Goal: Task Accomplishment & Management: Manage account settings

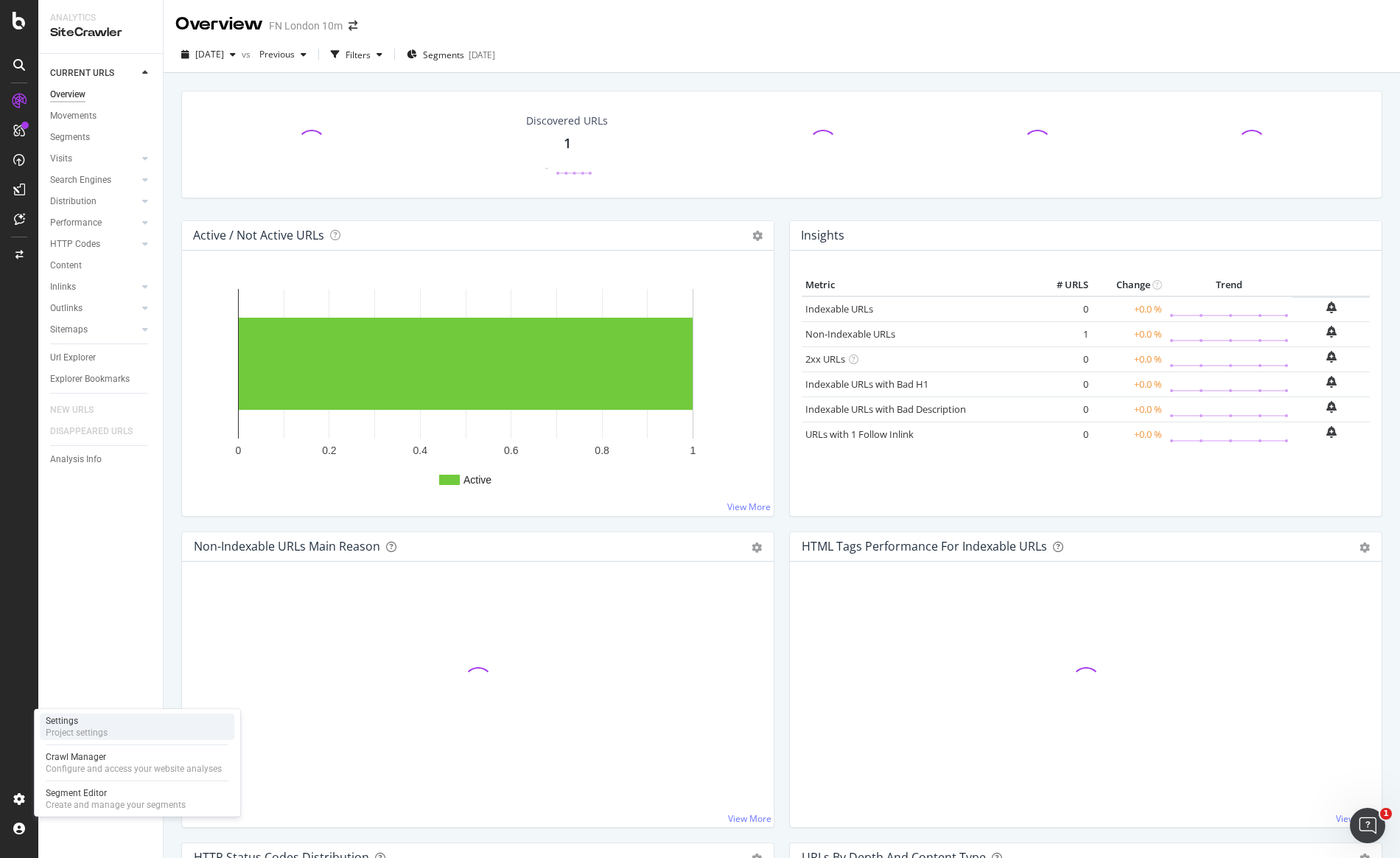
click at [94, 717] on div "Settings" at bounding box center [76, 721] width 62 height 12
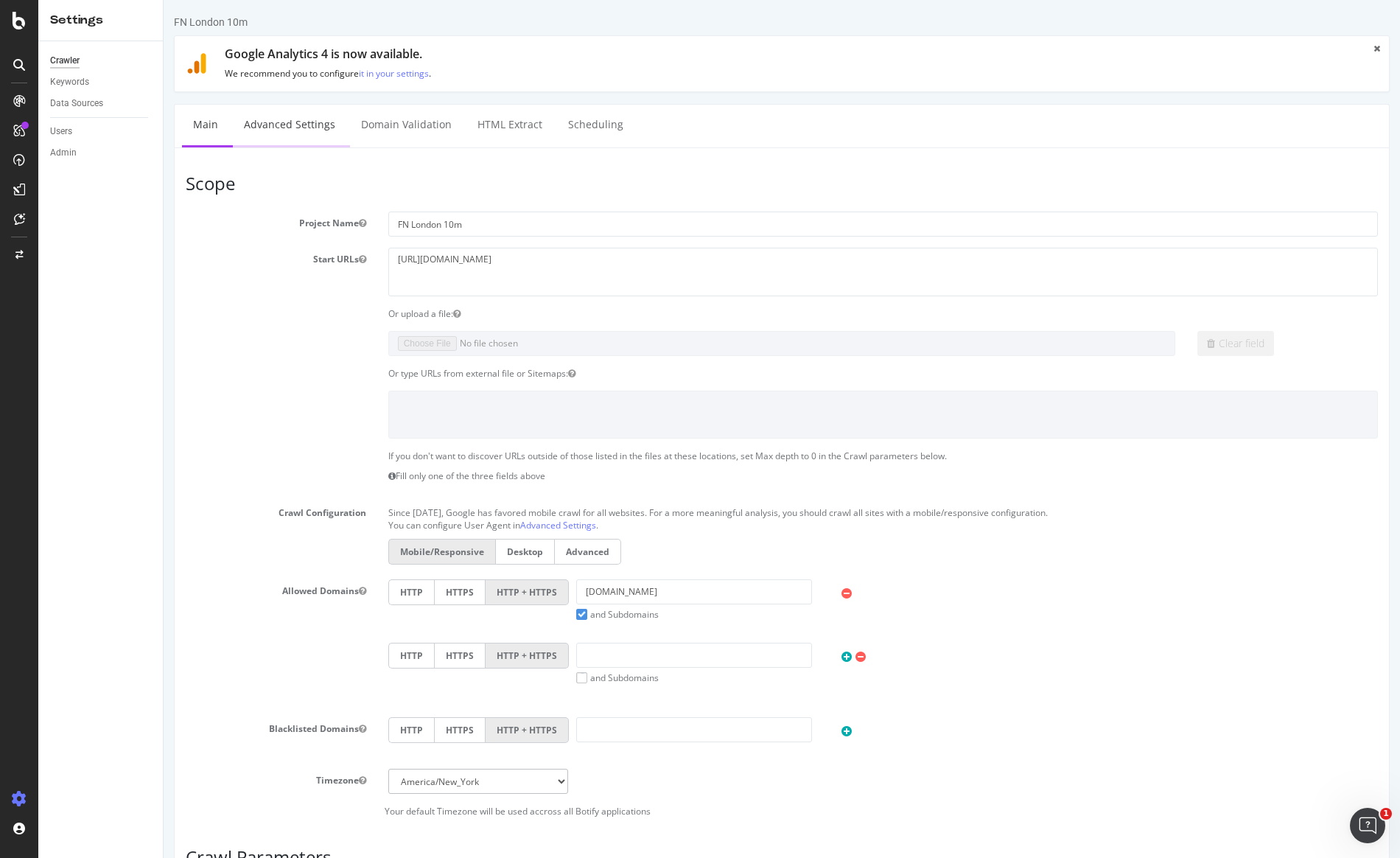
click at [291, 124] on link "Advanced Settings" at bounding box center [290, 125] width 114 height 40
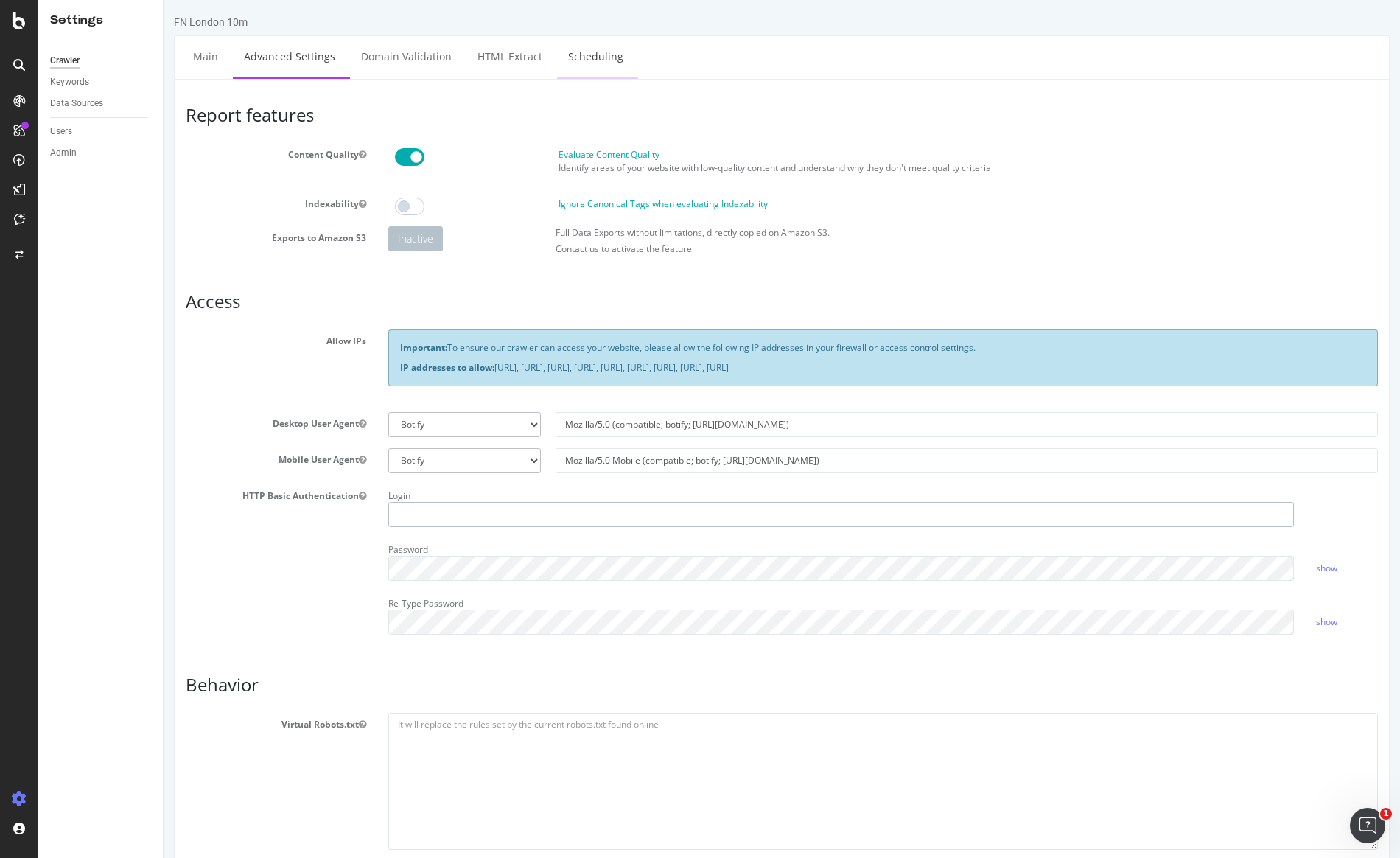
type input "[PERSON_NAME][EMAIL_ADDRESS][PERSON_NAME][DOMAIN_NAME]"
click at [566, 67] on link "Scheduling" at bounding box center [596, 56] width 78 height 40
click at [482, 57] on link "HTML Extract" at bounding box center [509, 56] width 87 height 40
click at [207, 45] on link "Main" at bounding box center [205, 56] width 47 height 40
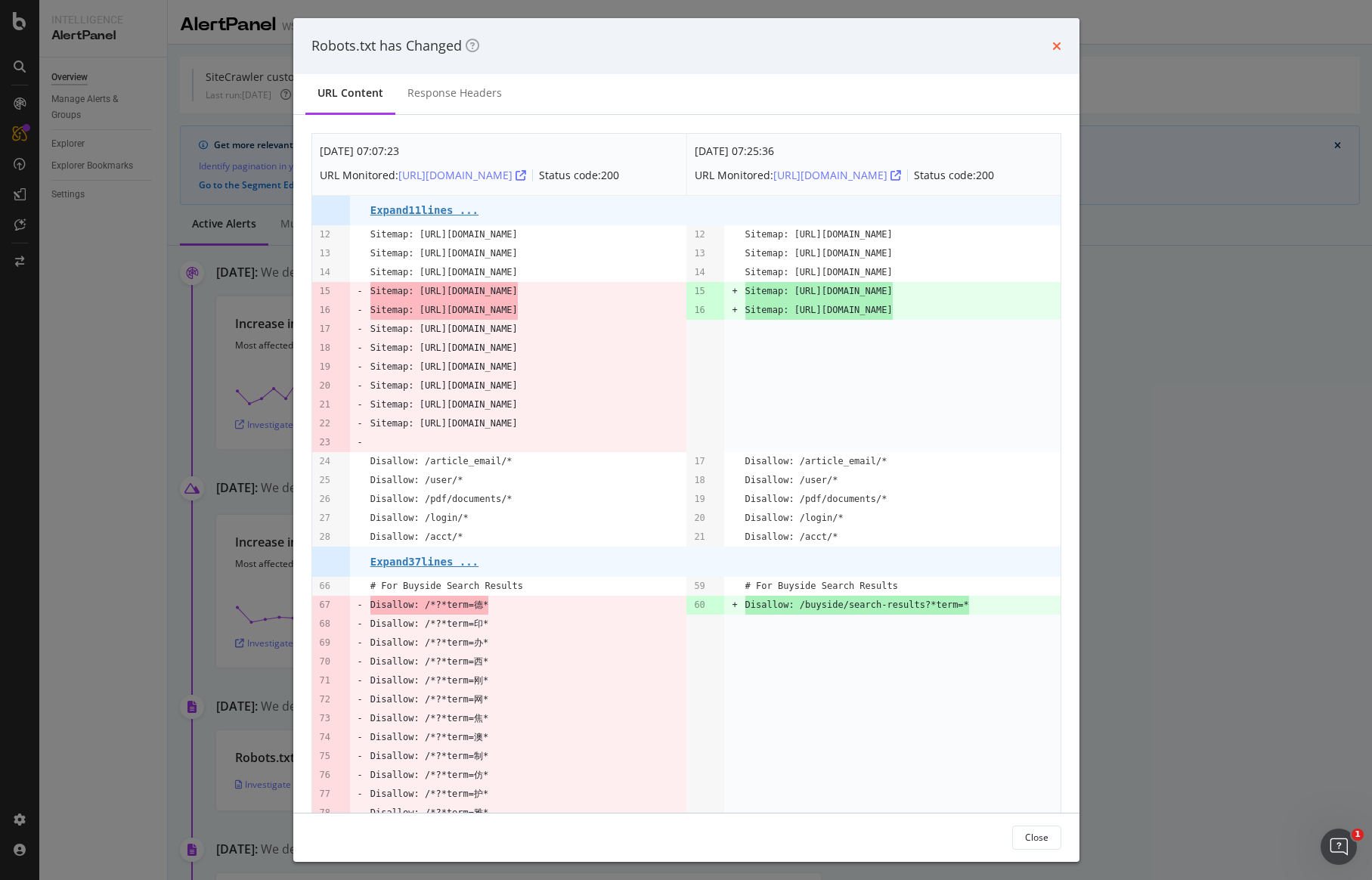
click at [1060, 46] on icon "times" at bounding box center [1057, 46] width 9 height 12
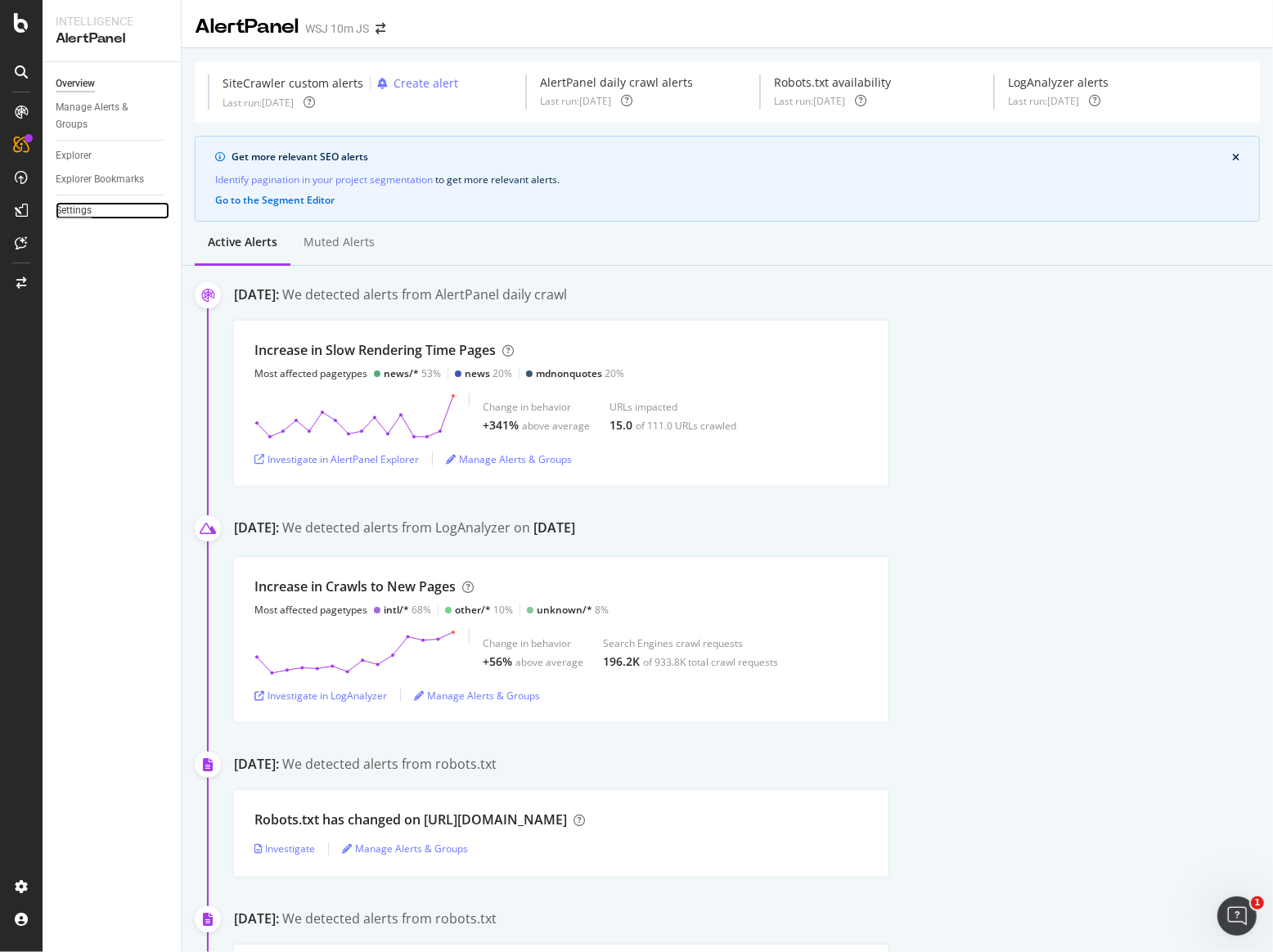
click at [79, 211] on div "Settings" at bounding box center [73, 211] width 36 height 17
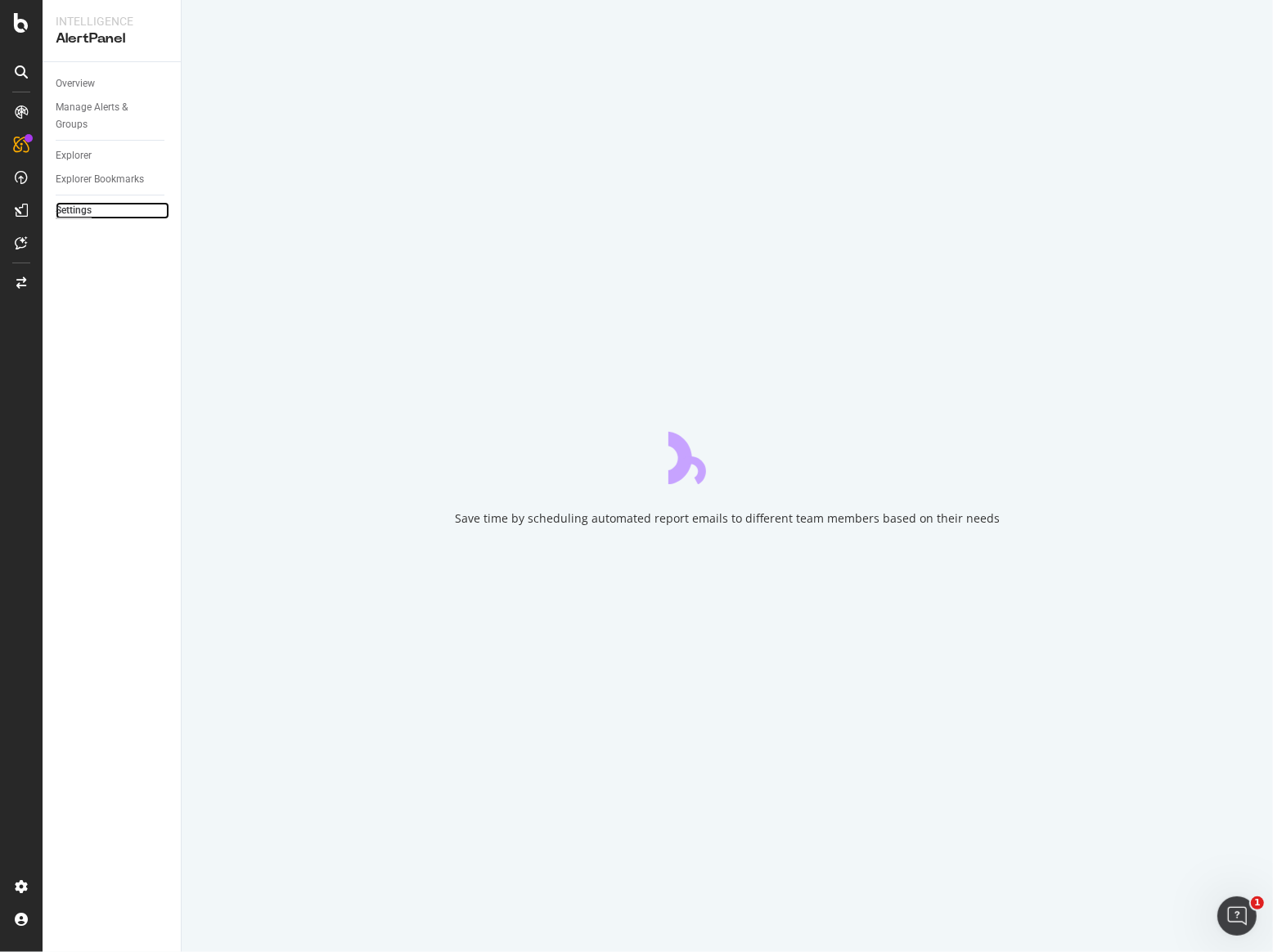
select select "04"
select select "30"
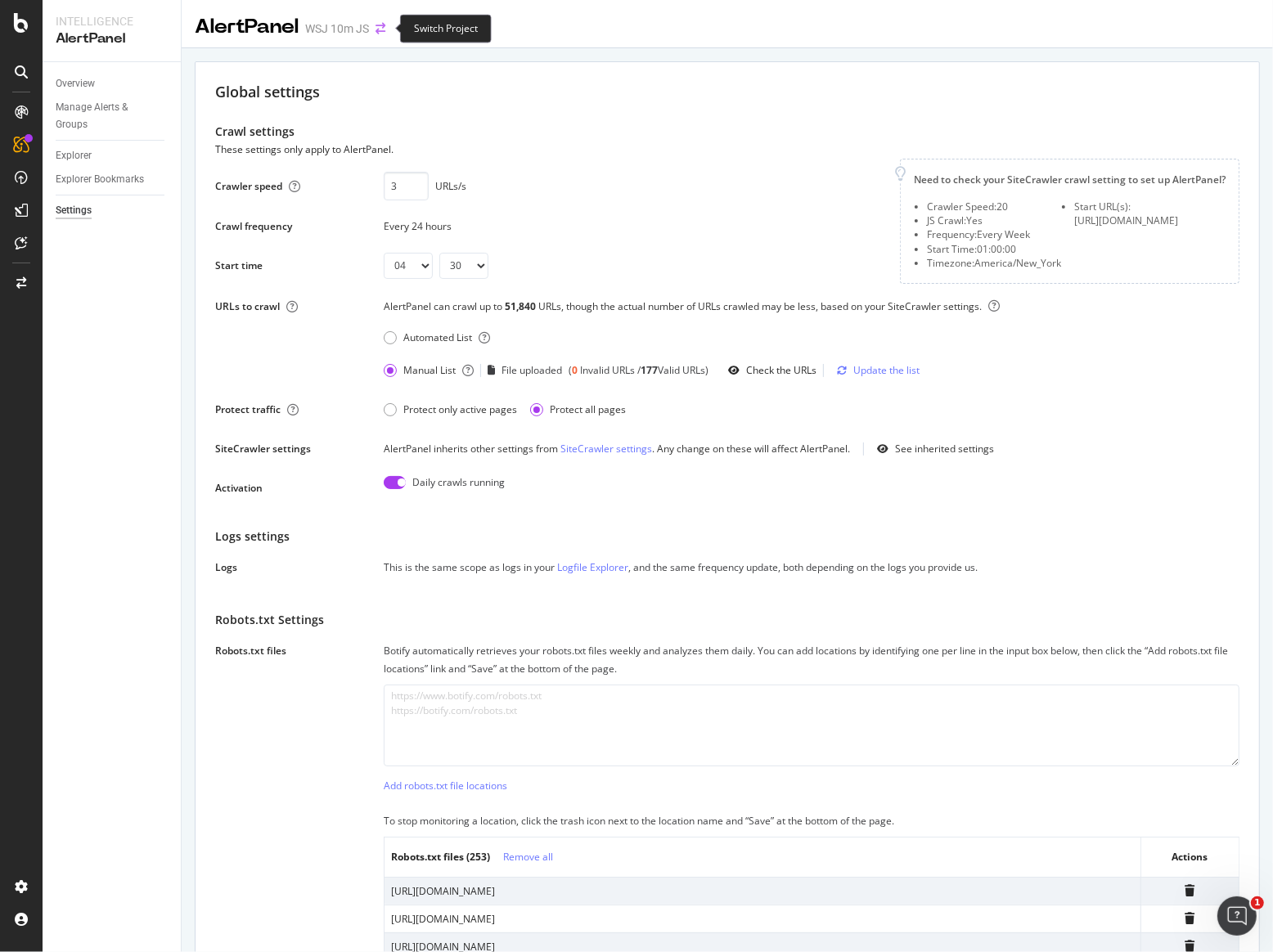
click at [379, 30] on icon "arrow-right-arrow-left" at bounding box center [381, 29] width 10 height 12
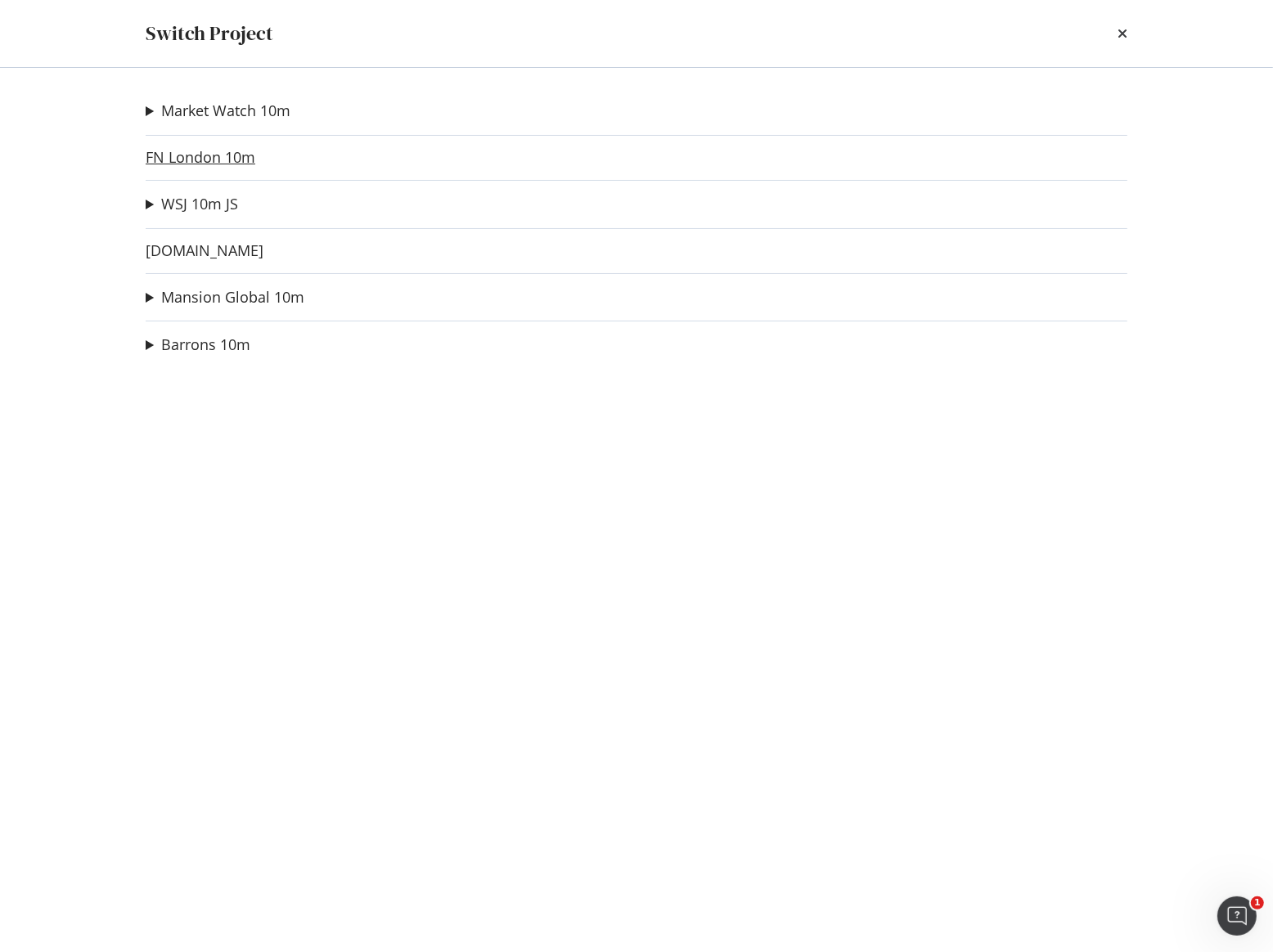
click at [231, 150] on link "FN London 10m" at bounding box center [201, 157] width 109 height 17
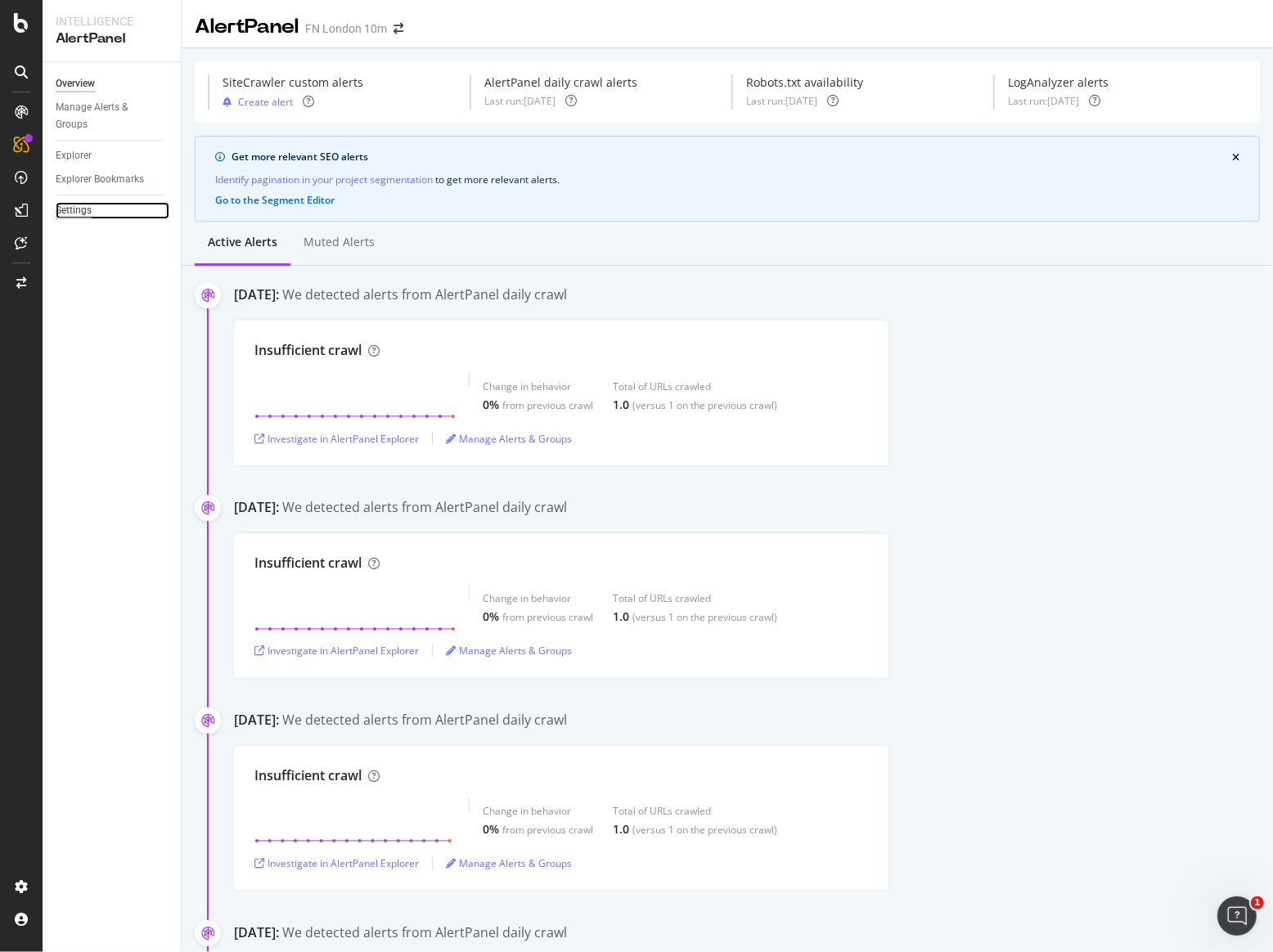
click at [79, 212] on div "Settings" at bounding box center [73, 211] width 36 height 17
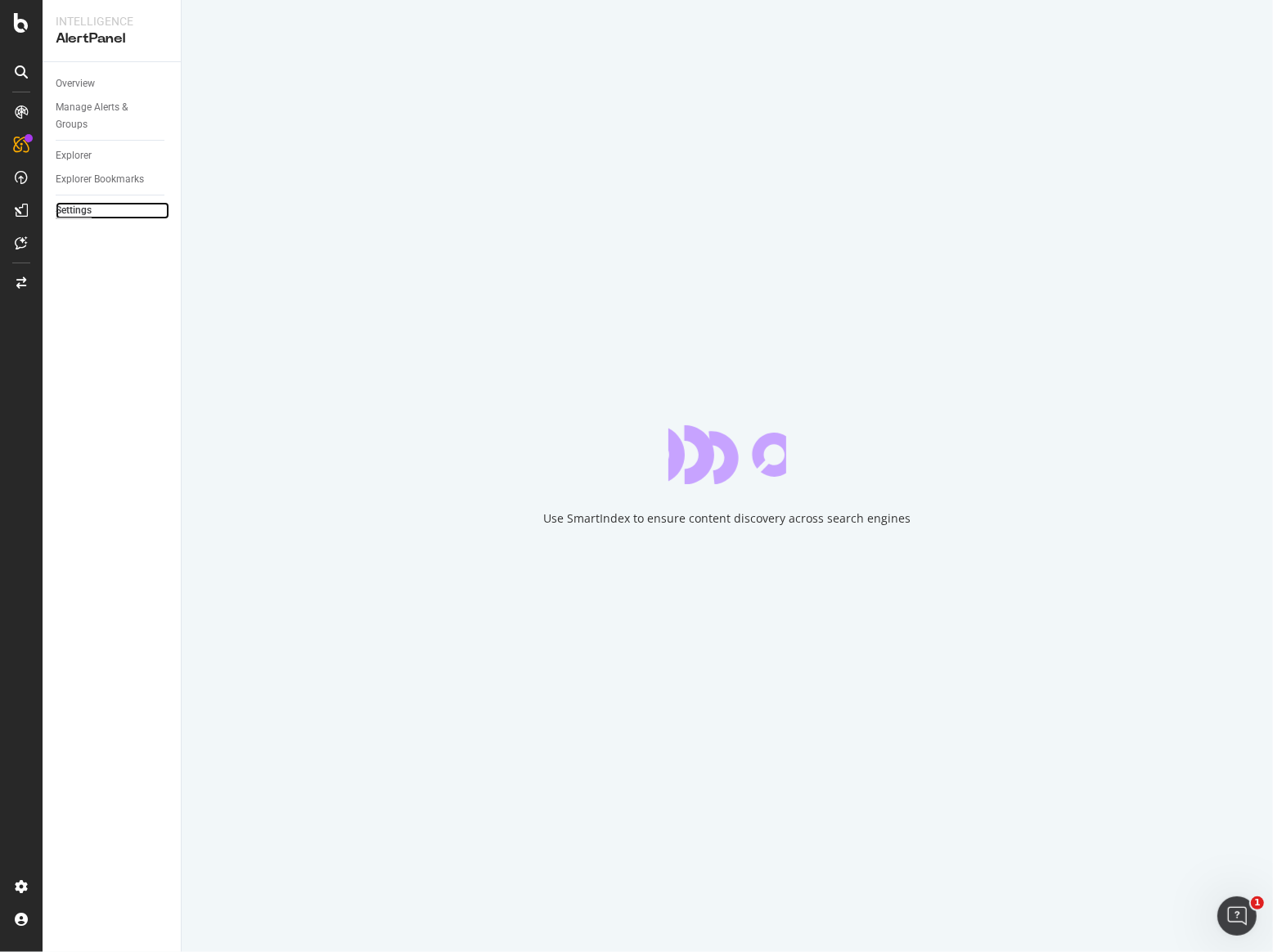
select select "02"
select select "30"
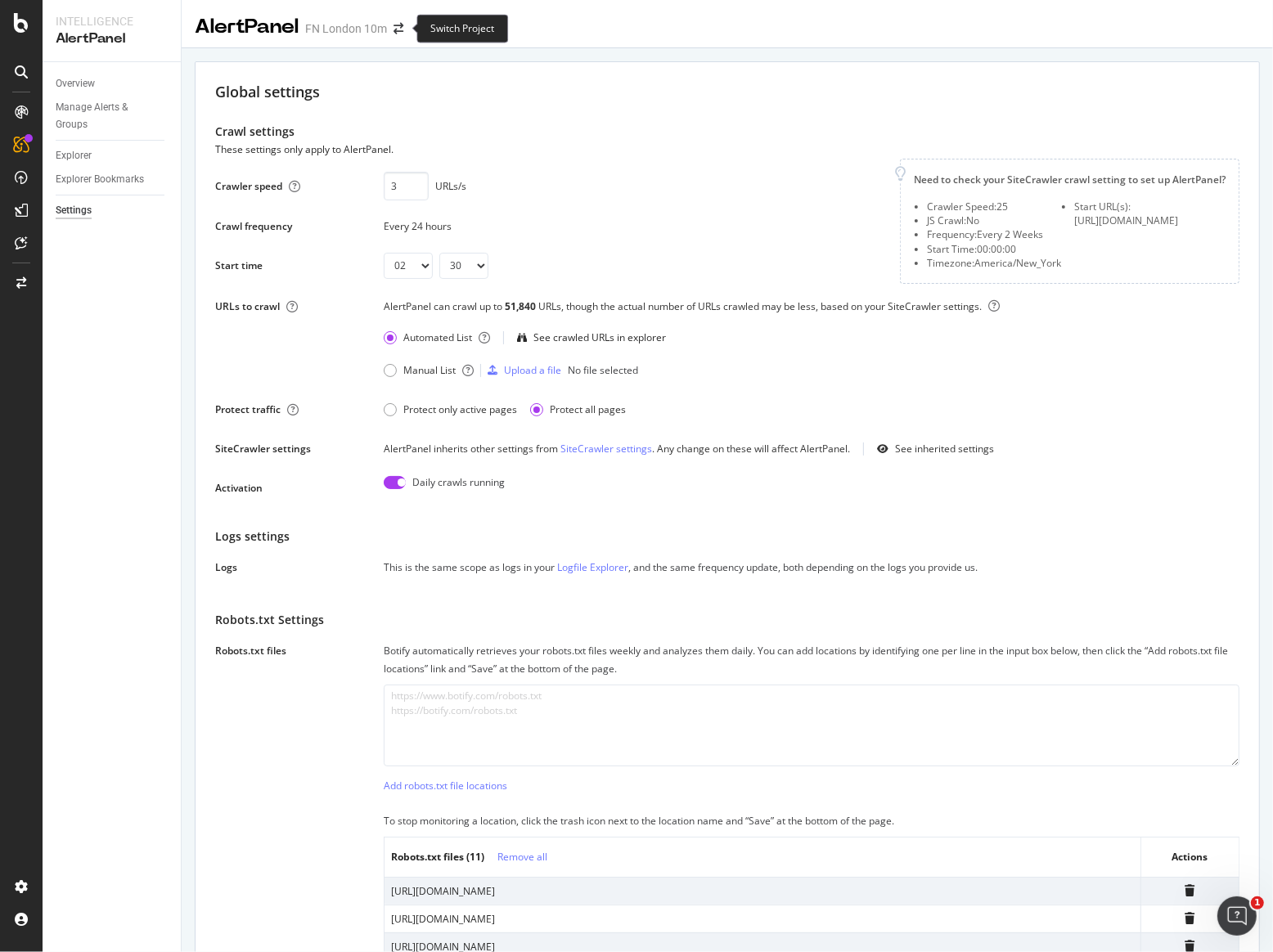
click at [386, 30] on span at bounding box center [398, 29] width 23 height 12
click at [396, 30] on icon "arrow-right-arrow-left" at bounding box center [398, 29] width 10 height 12
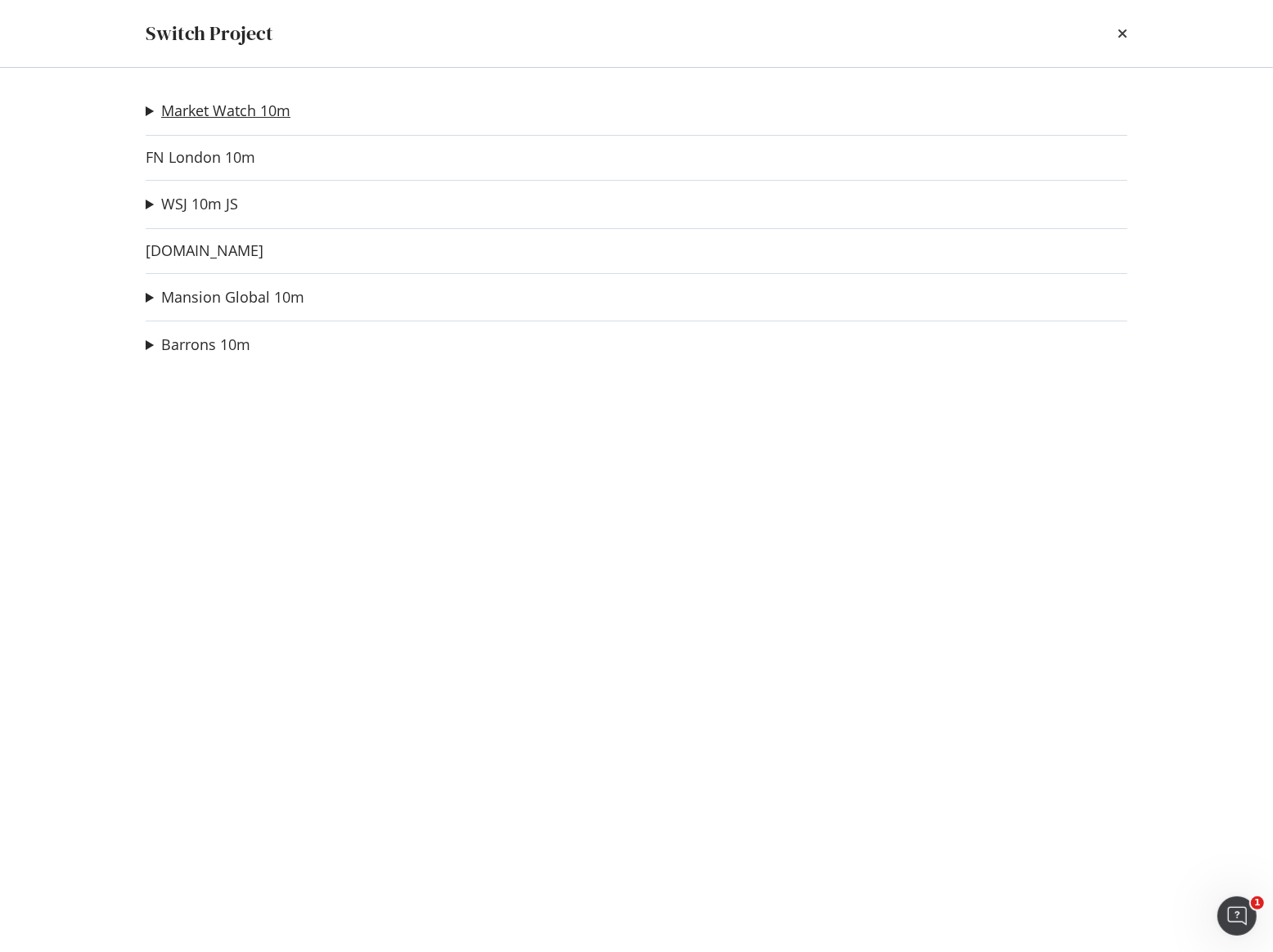
click at [245, 113] on link "Market Watch 10m" at bounding box center [226, 110] width 129 height 17
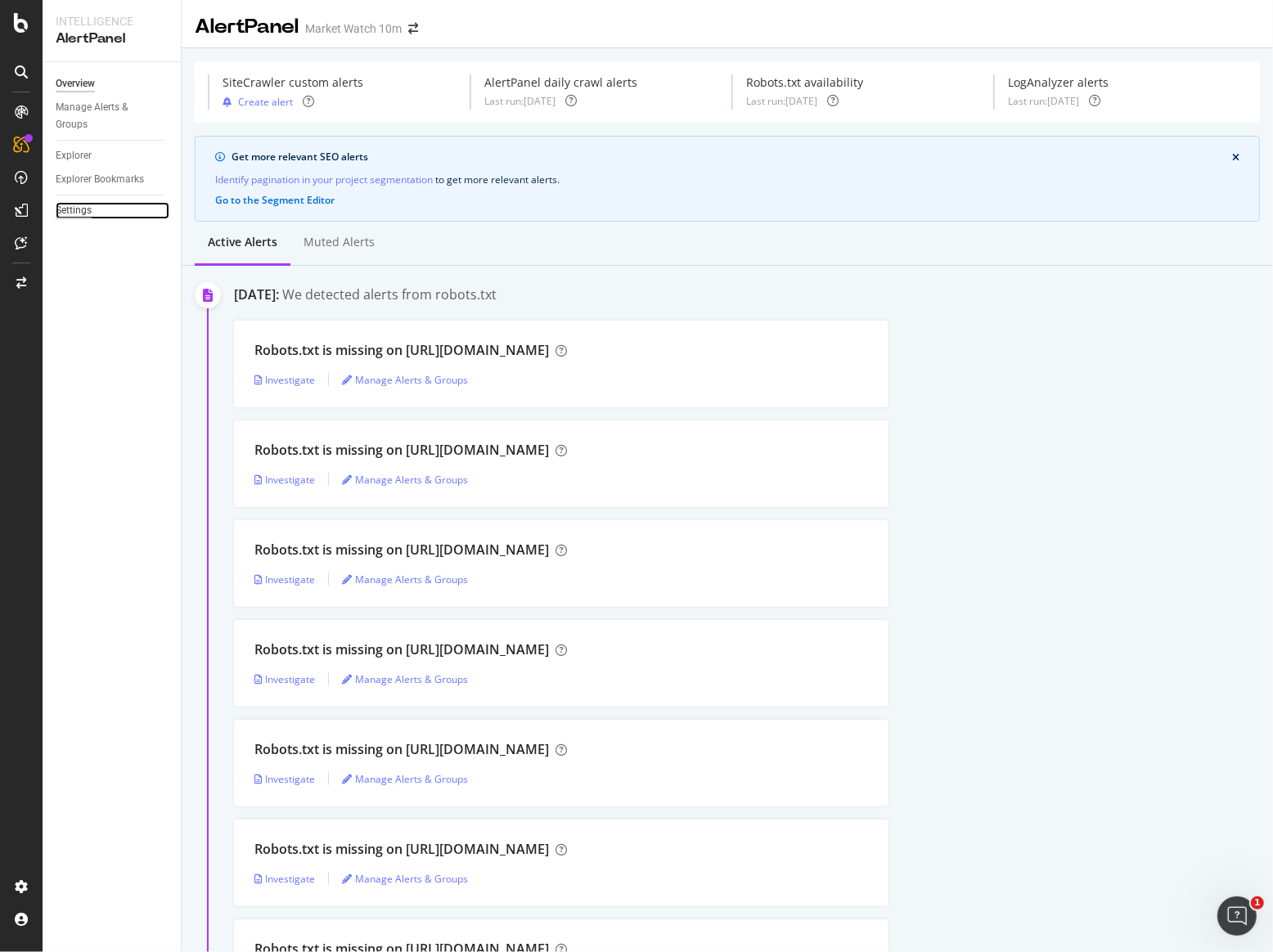
click at [86, 211] on div "Settings" at bounding box center [73, 211] width 36 height 17
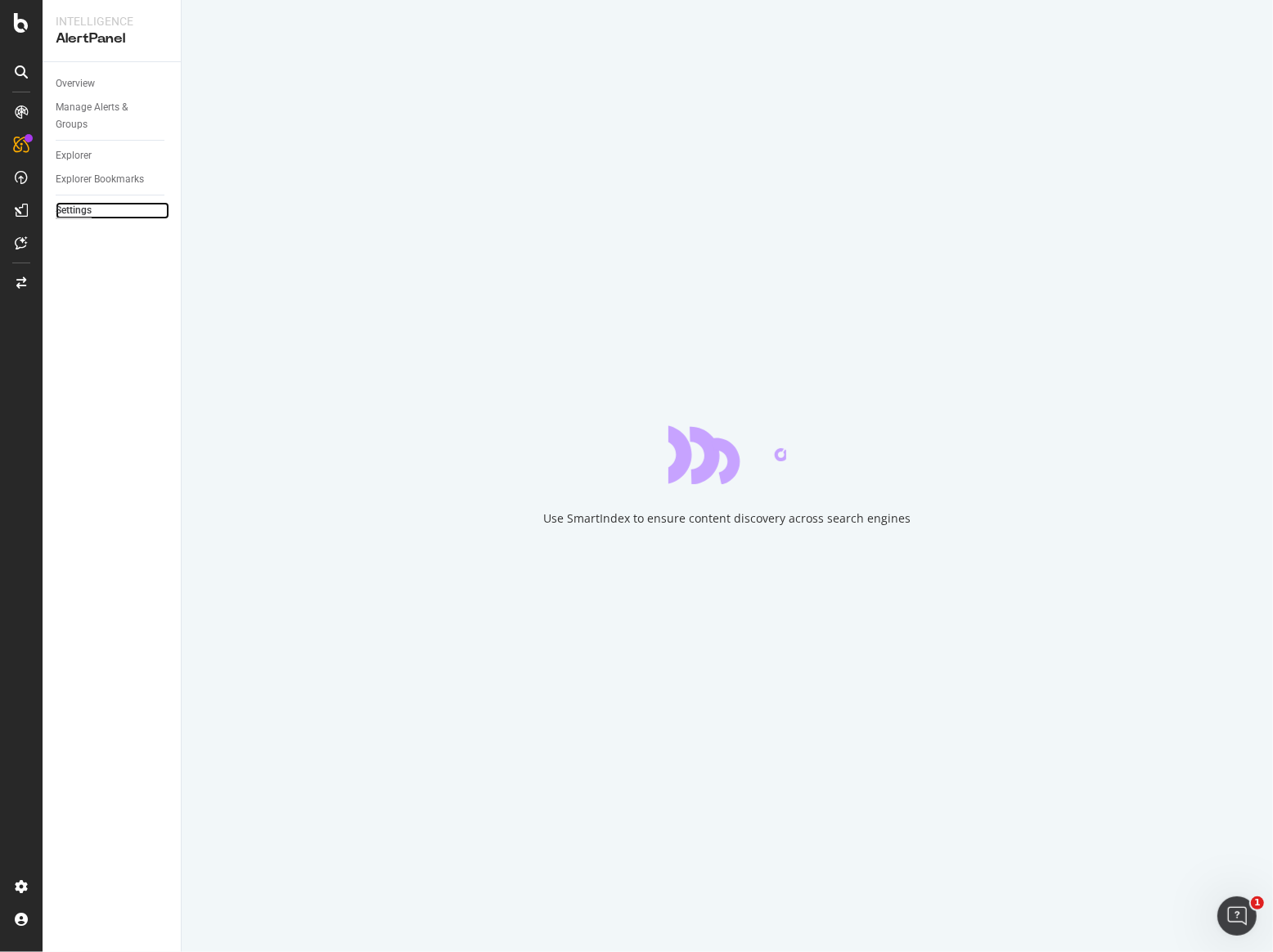
select select "02"
select select "30"
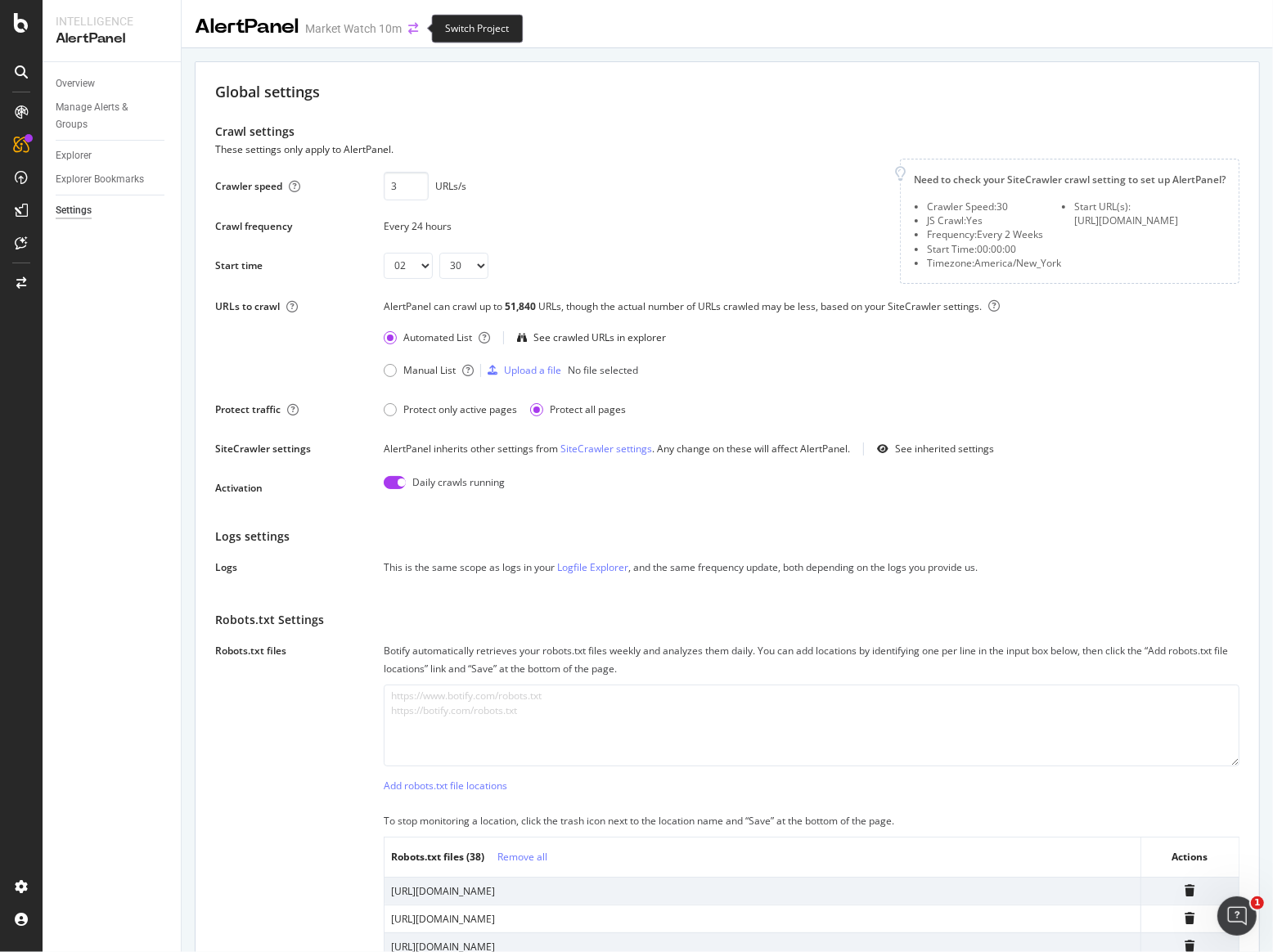
click at [417, 30] on icon "arrow-right-arrow-left" at bounding box center [413, 29] width 10 height 12
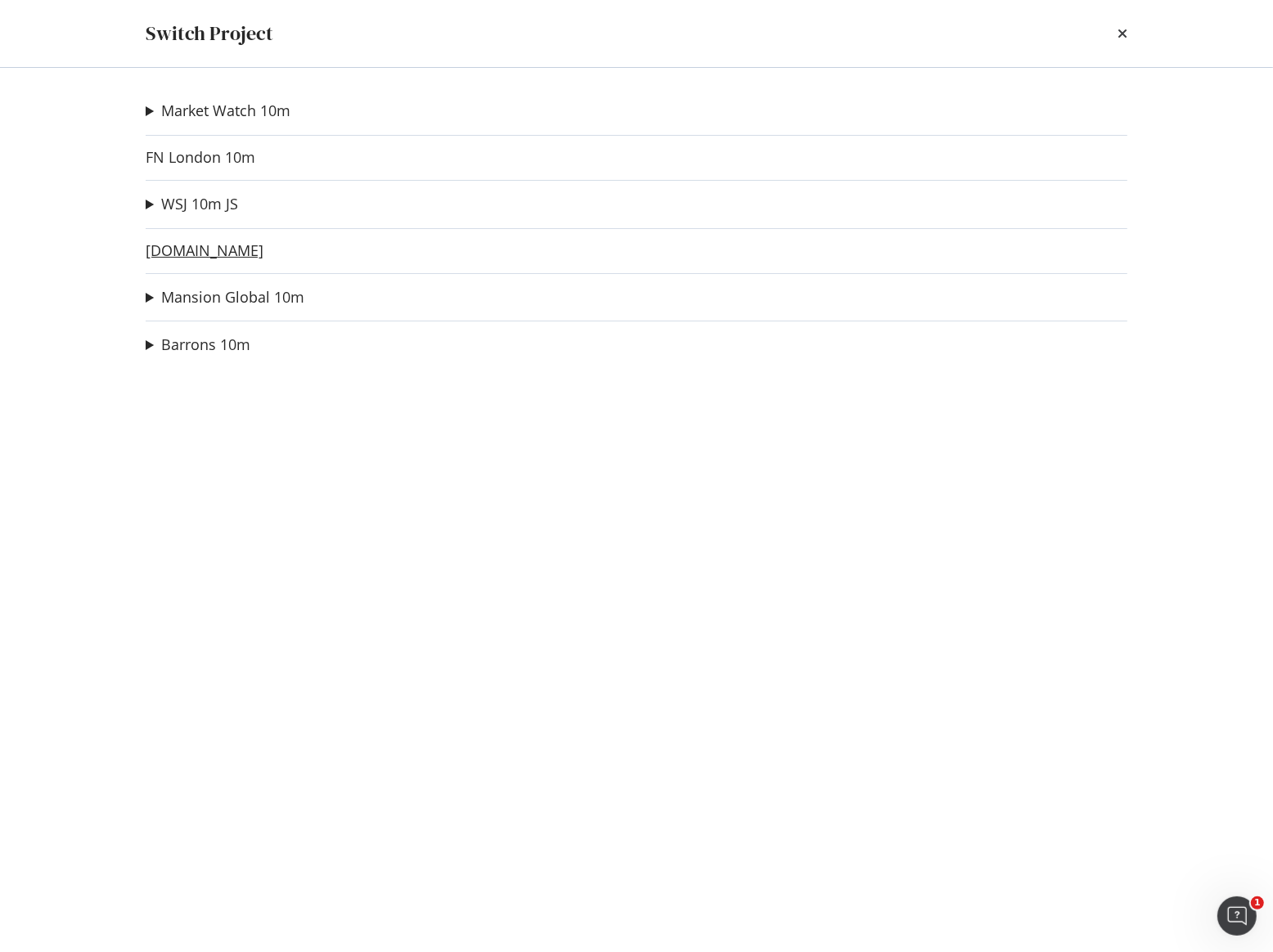
click at [221, 247] on link "Investors.com" at bounding box center [205, 250] width 118 height 17
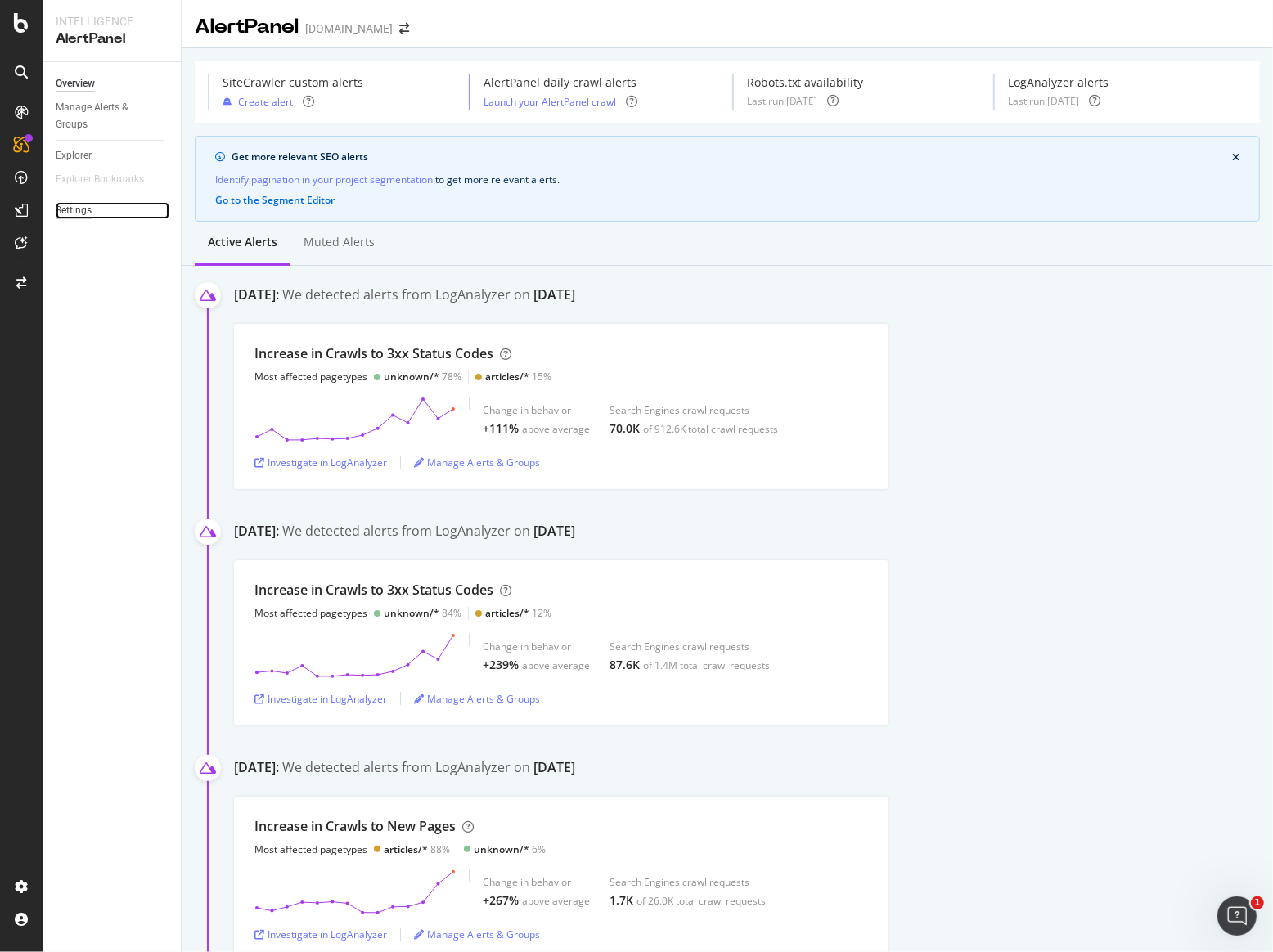
click at [70, 210] on div "Settings" at bounding box center [73, 211] width 36 height 17
select select "04"
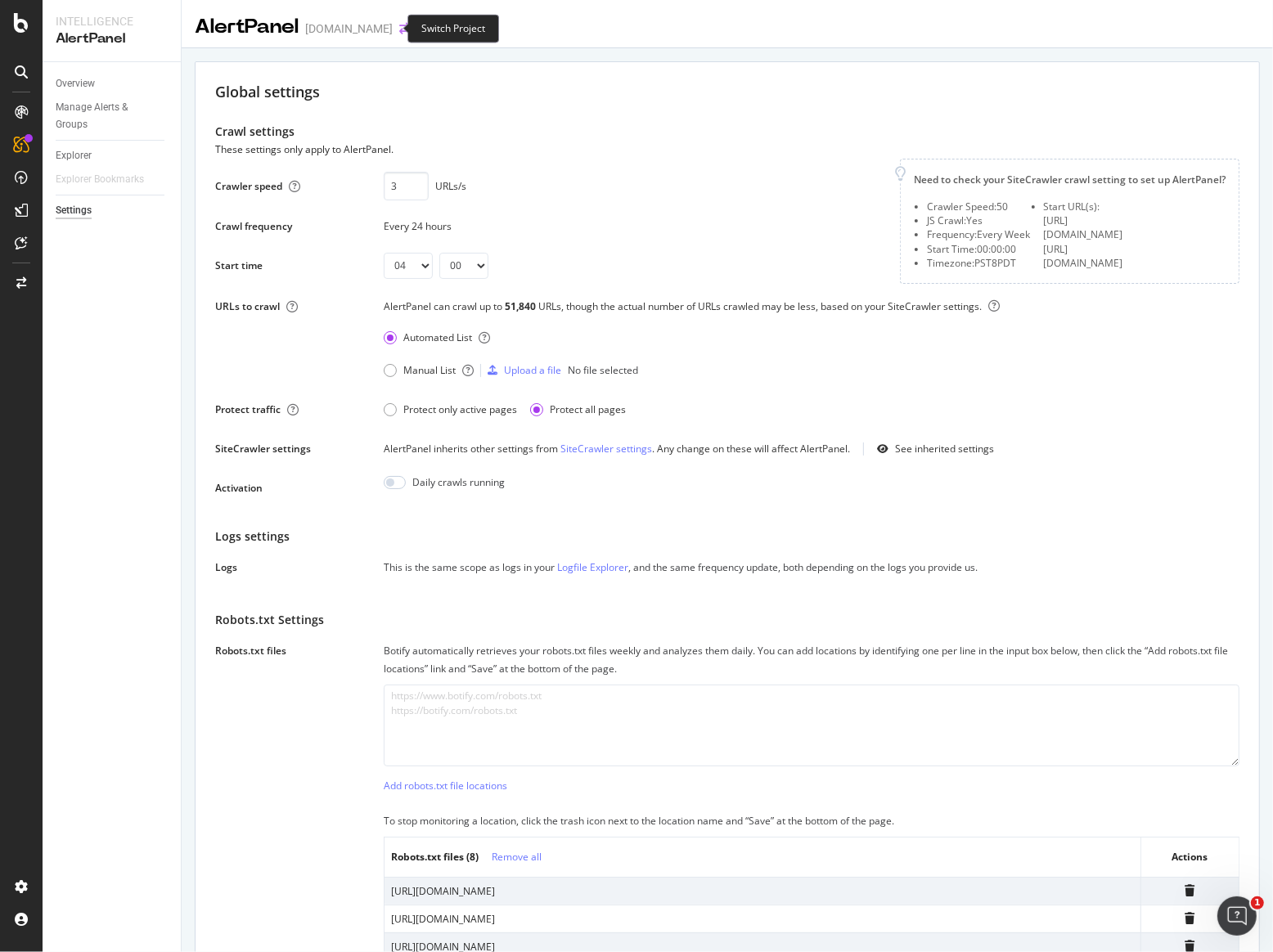
click at [399, 27] on icon "arrow-right-arrow-left" at bounding box center [404, 29] width 10 height 12
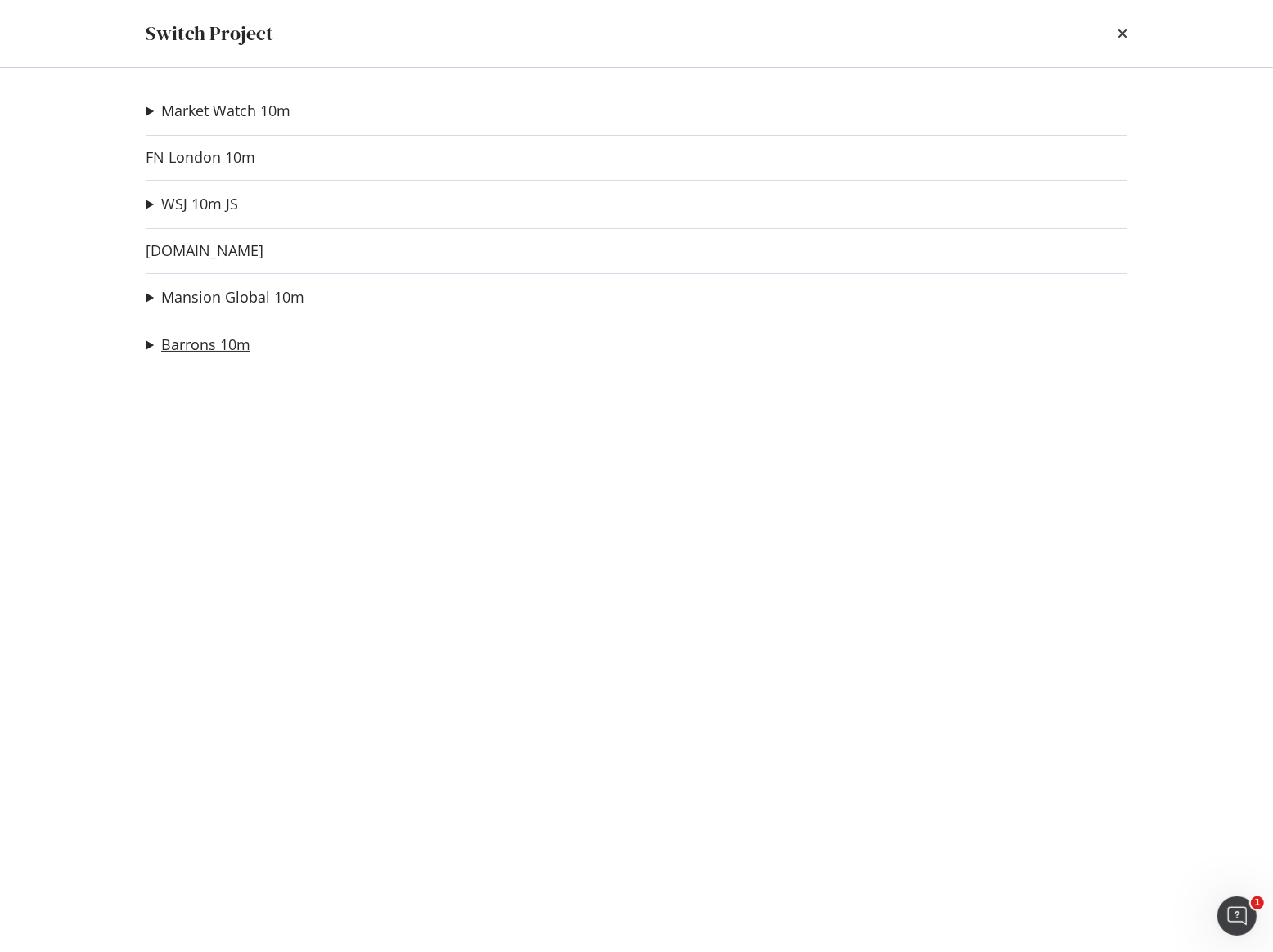
click at [231, 344] on link "Barrons 10m" at bounding box center [205, 344] width 89 height 17
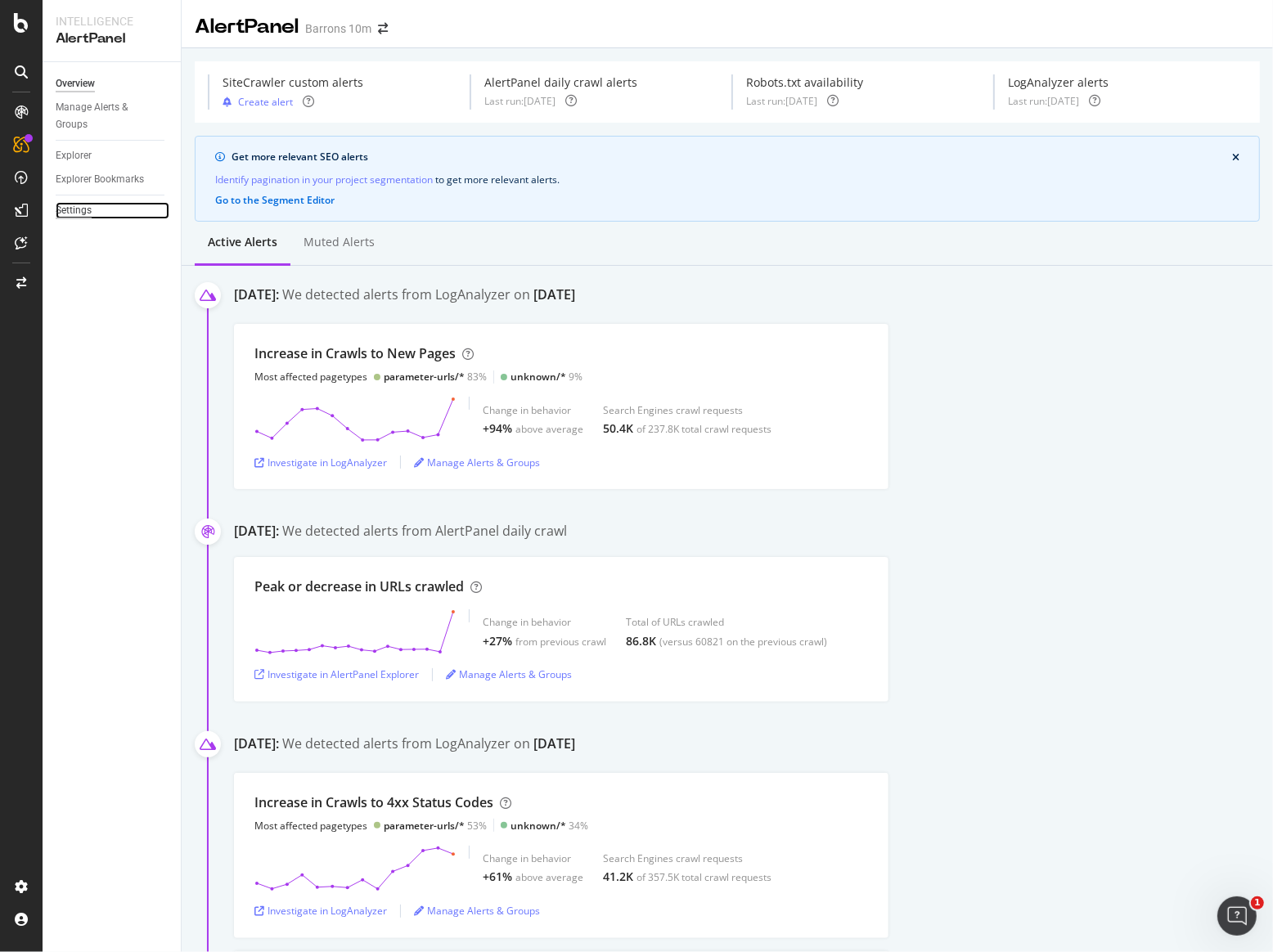
click at [83, 214] on div "Settings" at bounding box center [73, 211] width 36 height 17
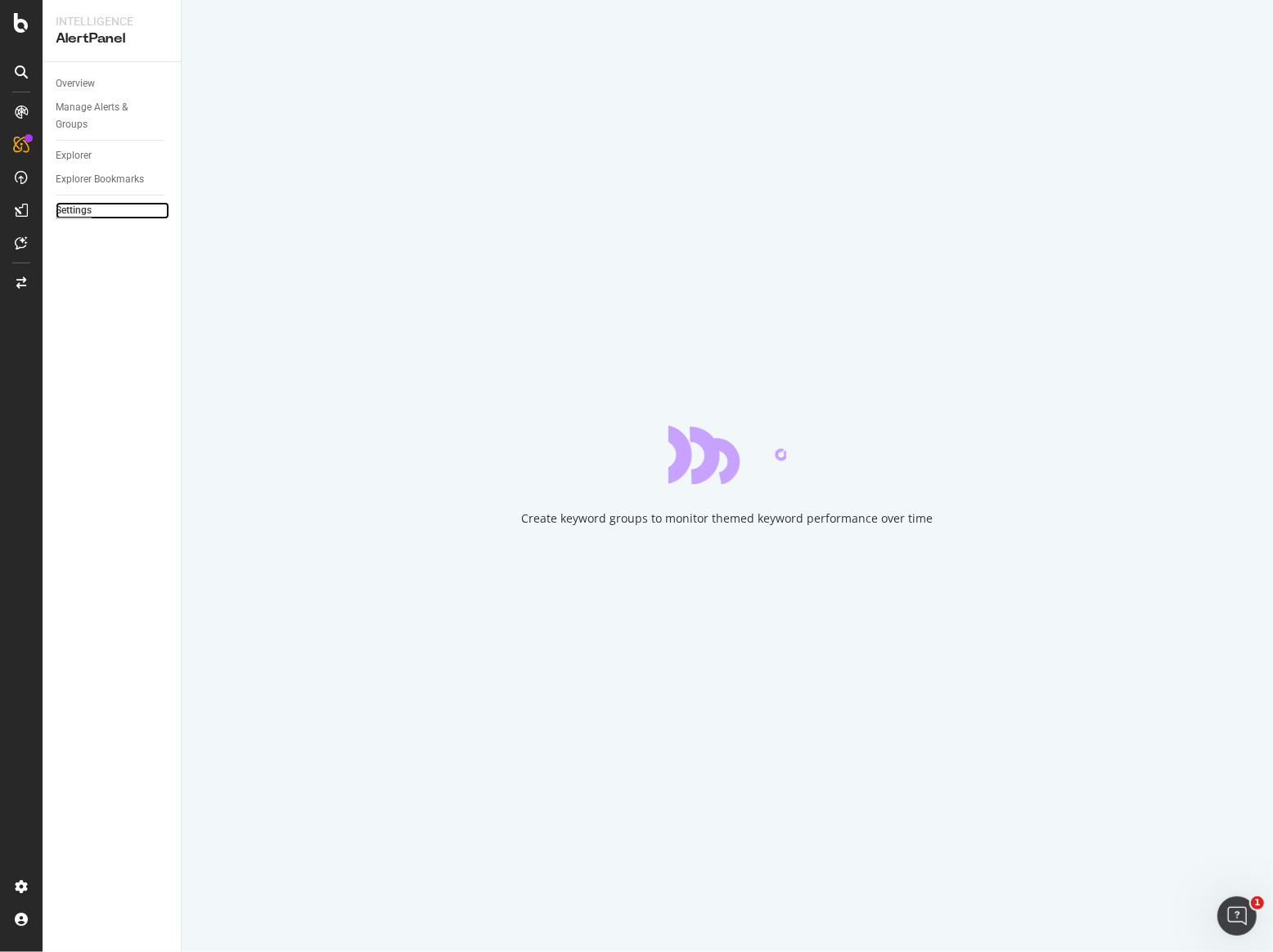
select select "01"
select select "15"
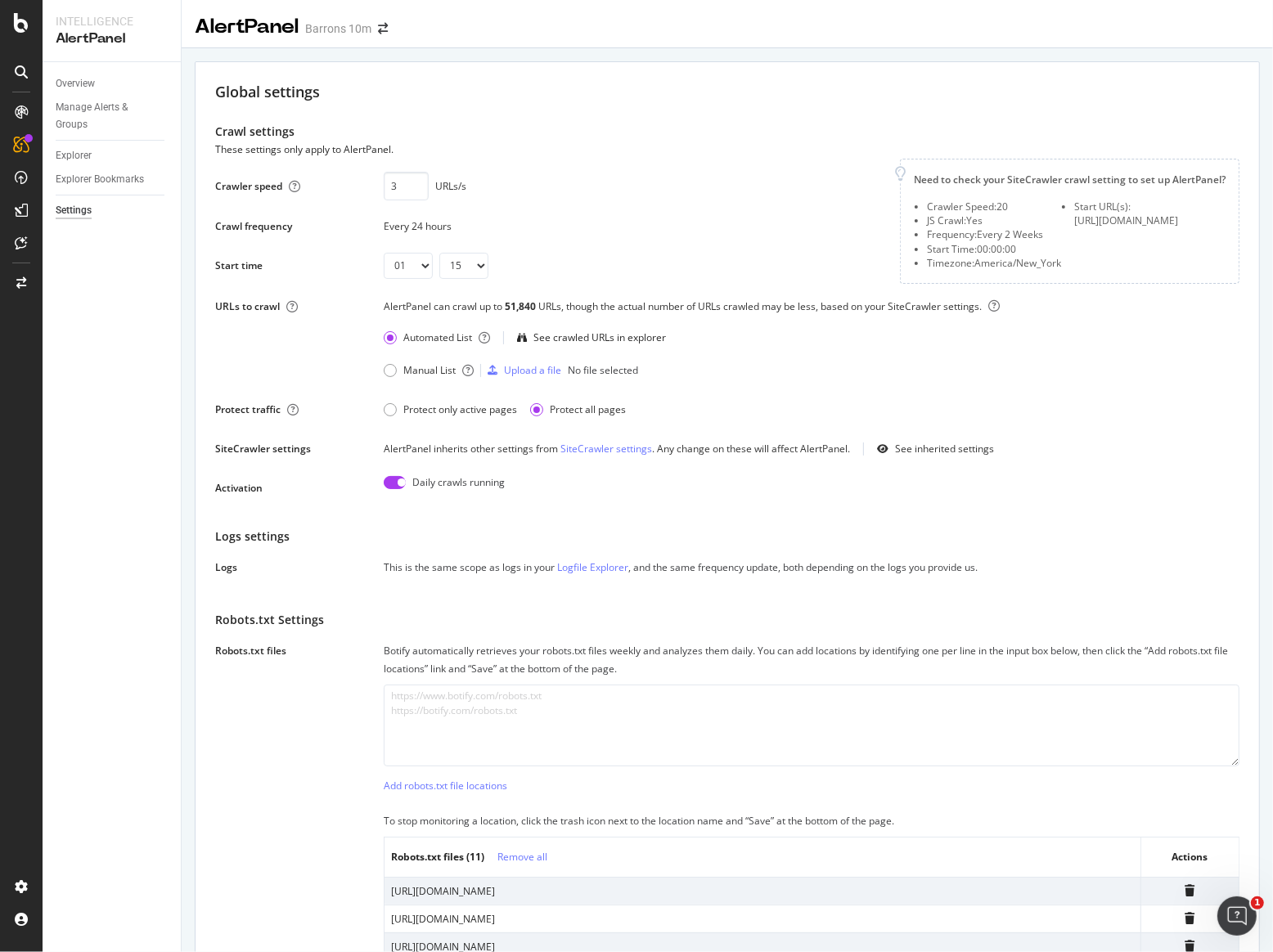
click at [380, 34] on div "AlertPanel Barrons 10m" at bounding box center [299, 27] width 209 height 28
click at [380, 27] on icon "arrow-right-arrow-left" at bounding box center [383, 29] width 10 height 12
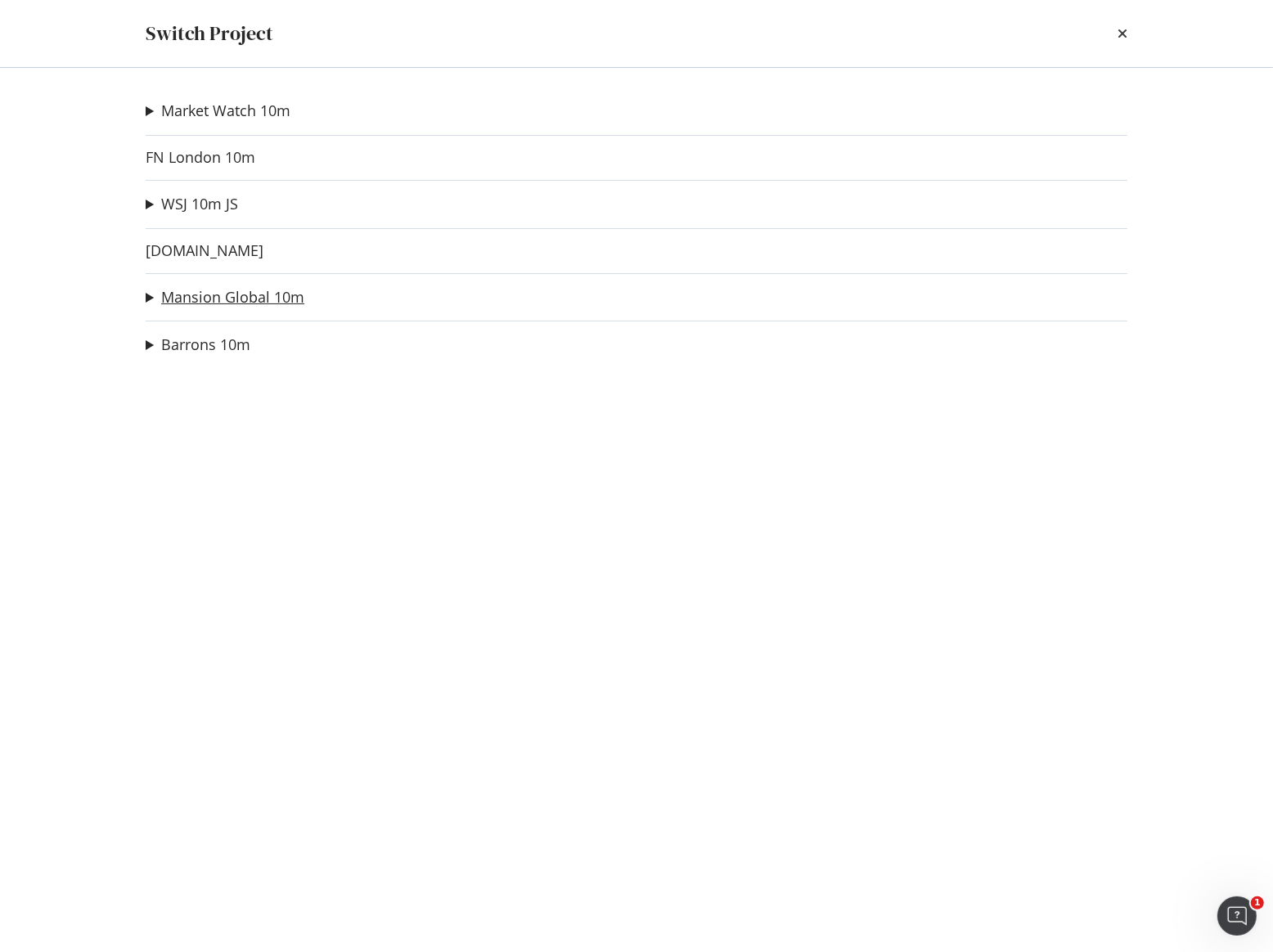
click at [211, 289] on link "Mansion Global 10m" at bounding box center [232, 297] width 143 height 17
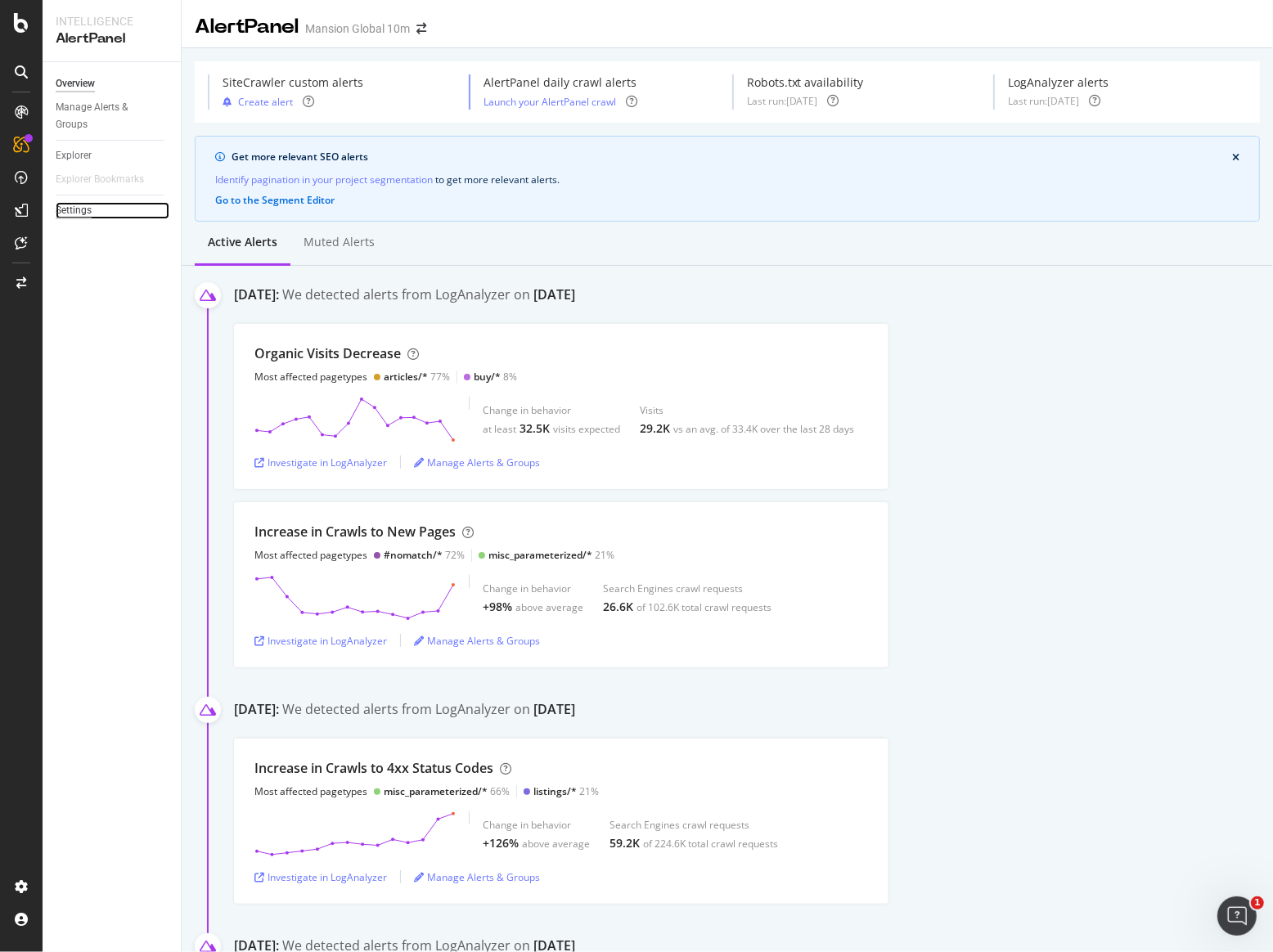
click at [85, 210] on div "Settings" at bounding box center [73, 211] width 36 height 17
select select "02"
select select "30"
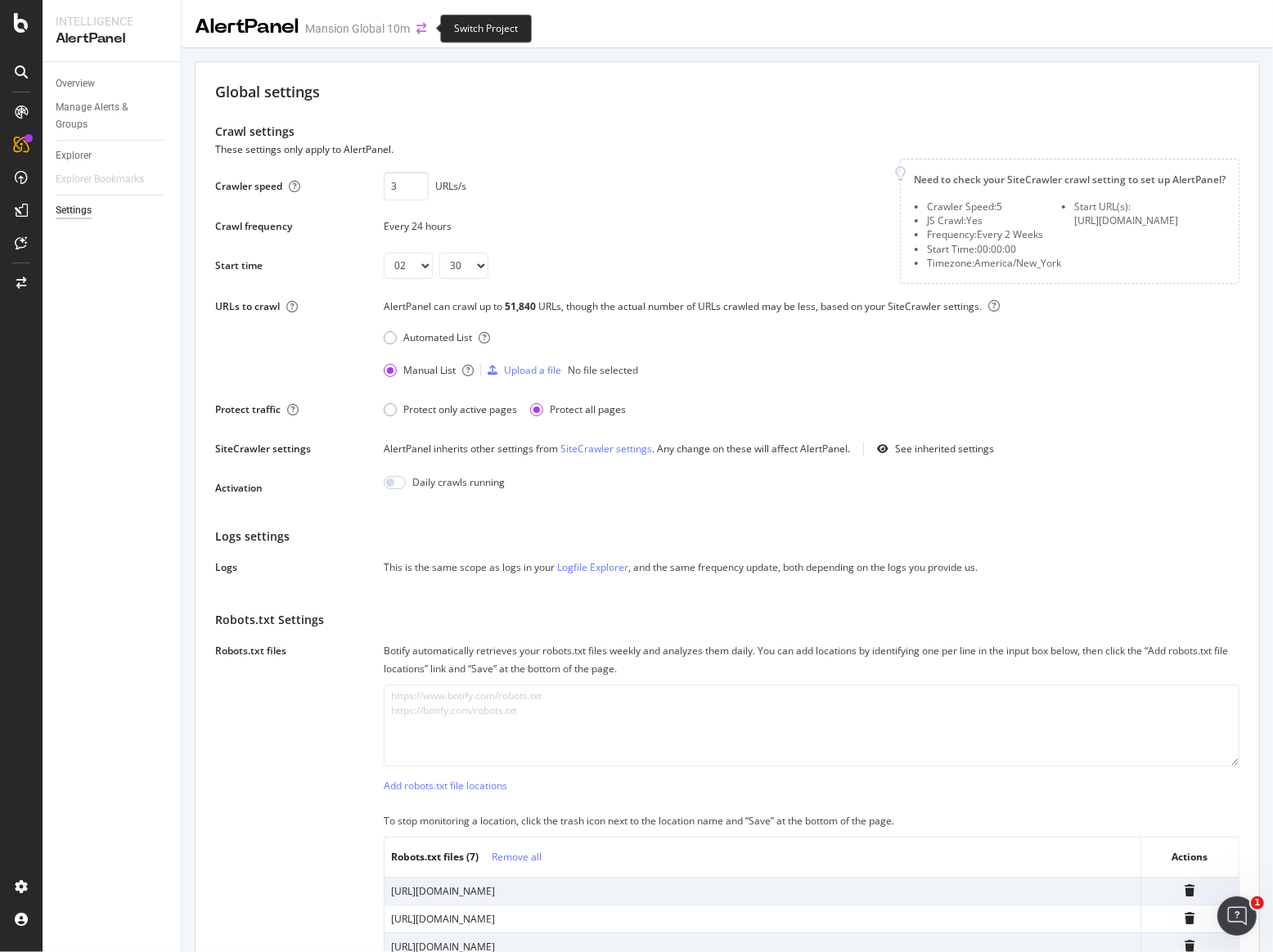
click at [418, 30] on icon "arrow-right-arrow-left" at bounding box center [421, 29] width 10 height 12
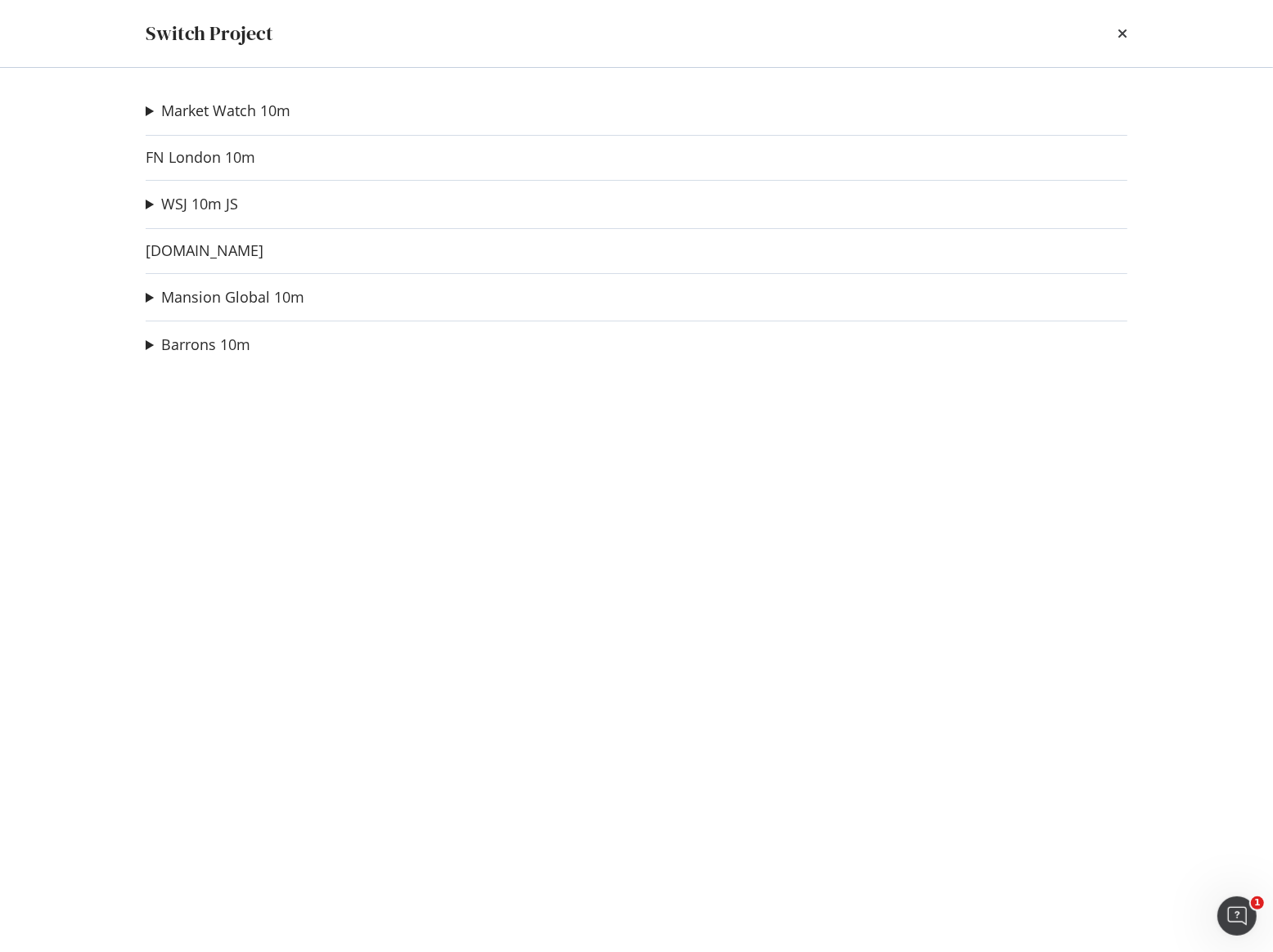
click at [90, 528] on div "Switch Project Market Watch 10m Sitemap Crawl Ad-Hoc Project Store MarketWatch …" at bounding box center [636, 476] width 1273 height 952
click at [1120, 36] on icon "times" at bounding box center [1122, 34] width 10 height 13
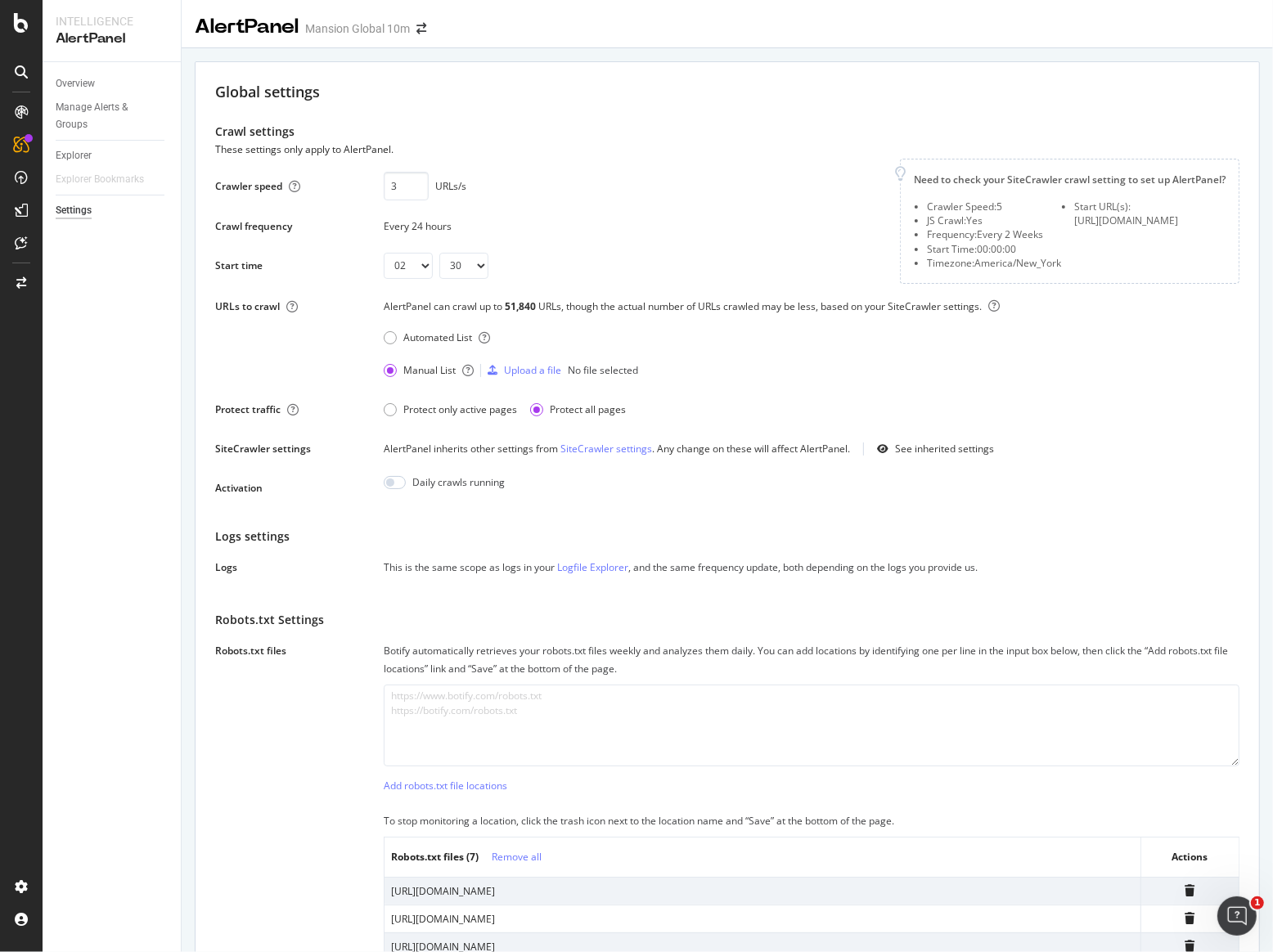
click at [434, 17] on div "AlertPanel Mansion Global 10m" at bounding box center [318, 27] width 248 height 28
click at [426, 22] on div "AlertPanel Mansion Global 10m" at bounding box center [318, 27] width 248 height 28
click at [422, 26] on icon "arrow-right-arrow-left" at bounding box center [421, 29] width 10 height 12
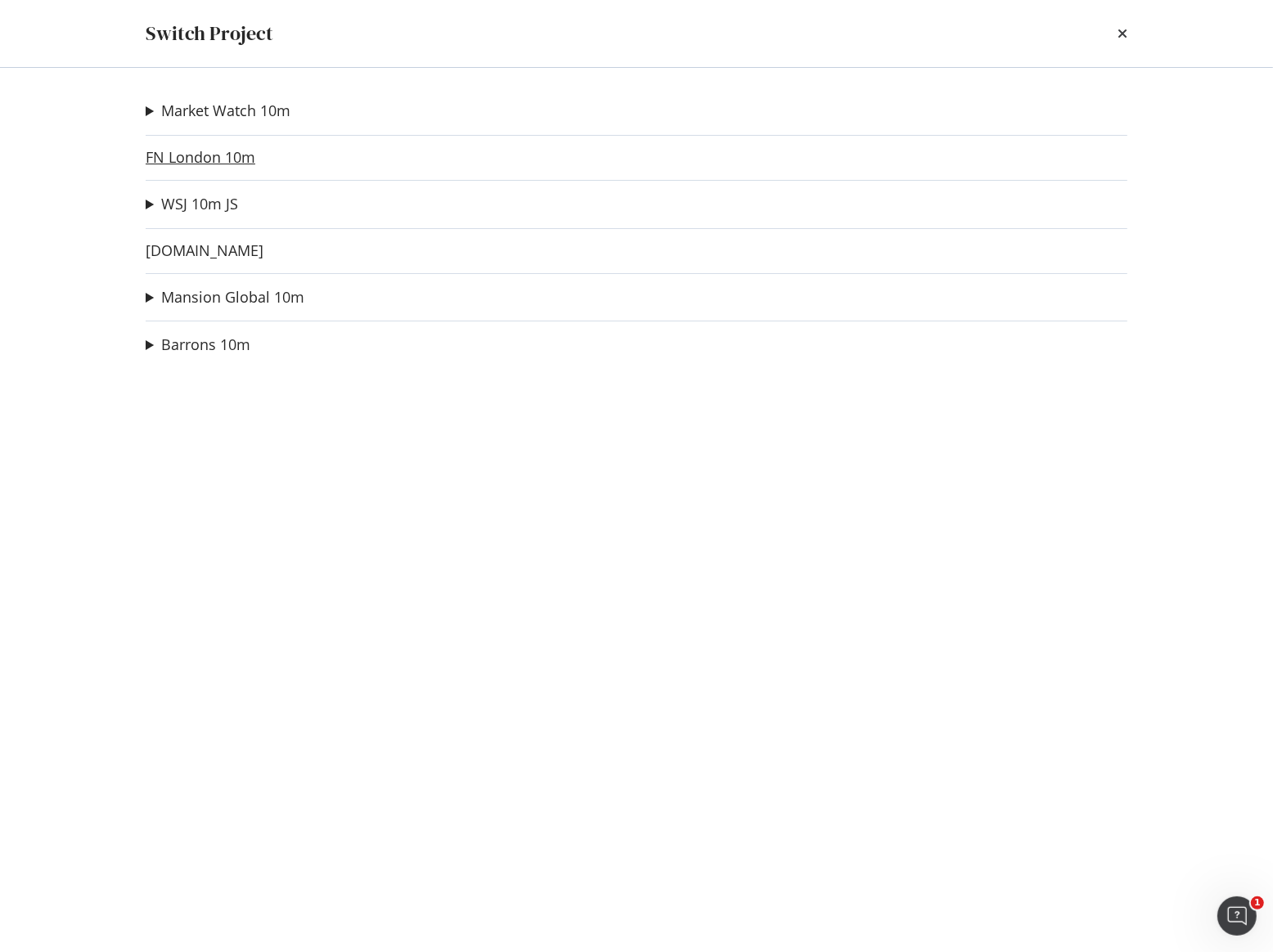
click at [214, 148] on link "FN London 10m" at bounding box center [201, 157] width 109 height 17
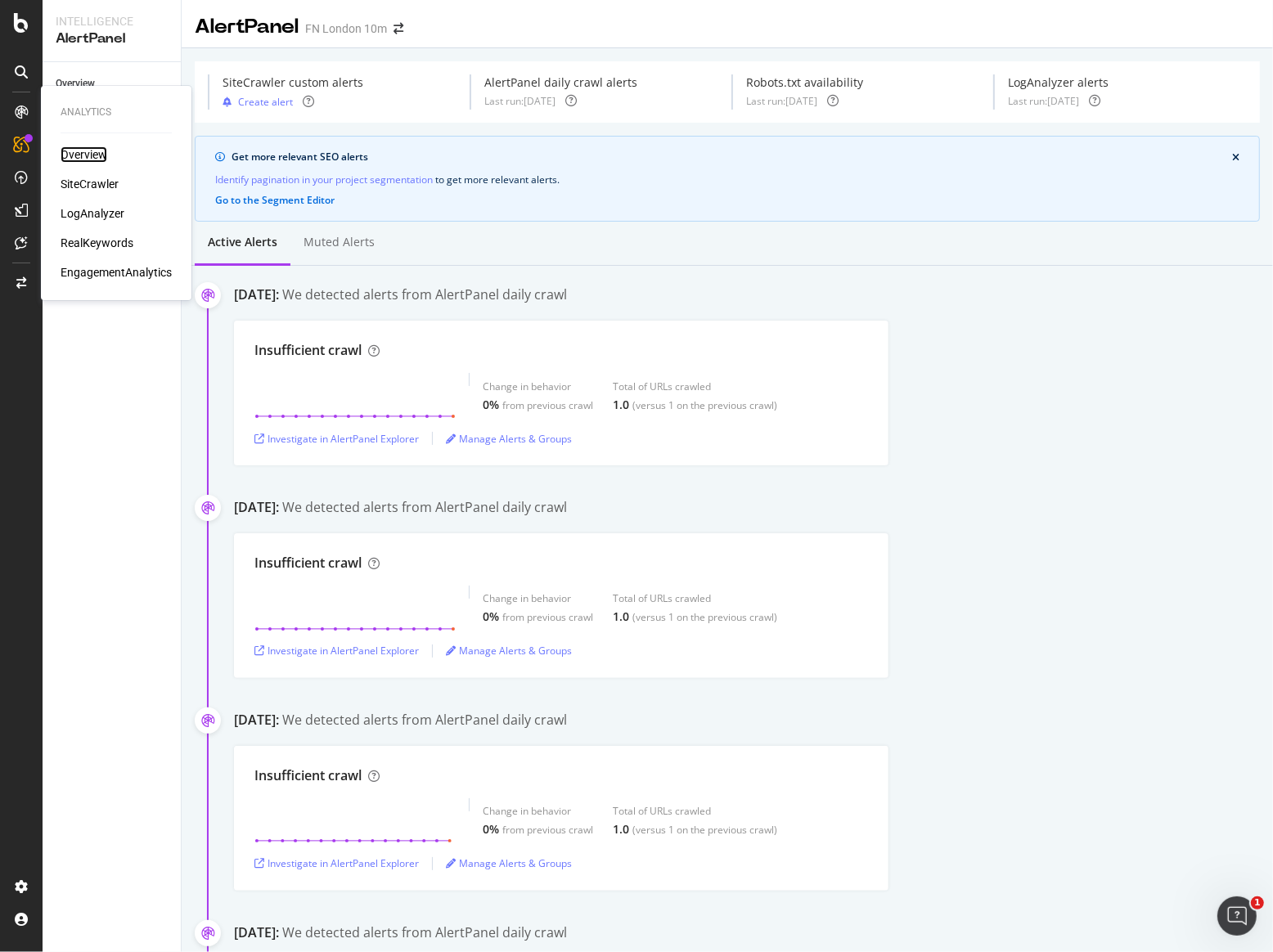
click at [80, 157] on div "Overview" at bounding box center [84, 155] width 46 height 17
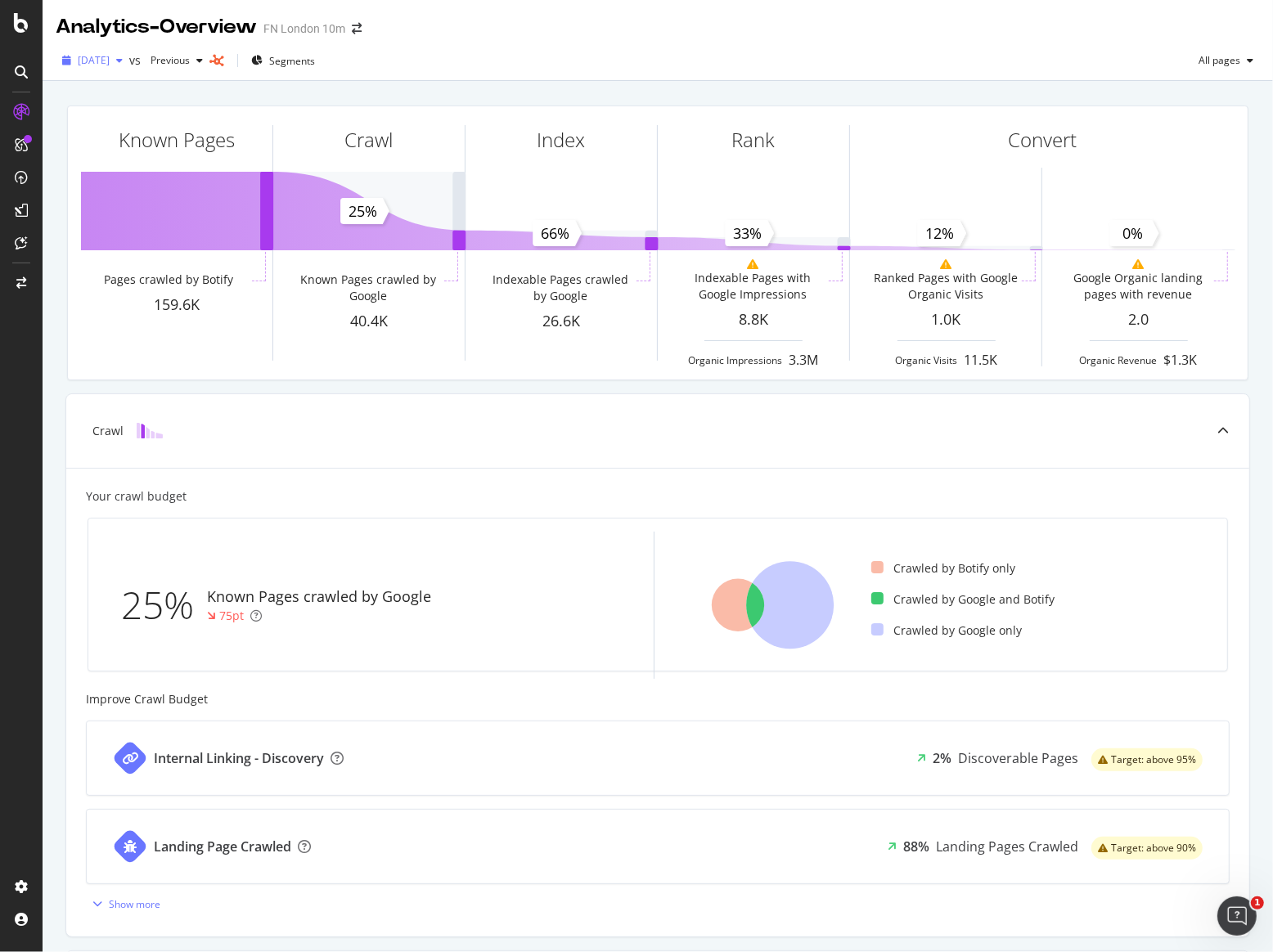
click at [109, 64] on span "2025 Sep. 4th" at bounding box center [94, 60] width 32 height 14
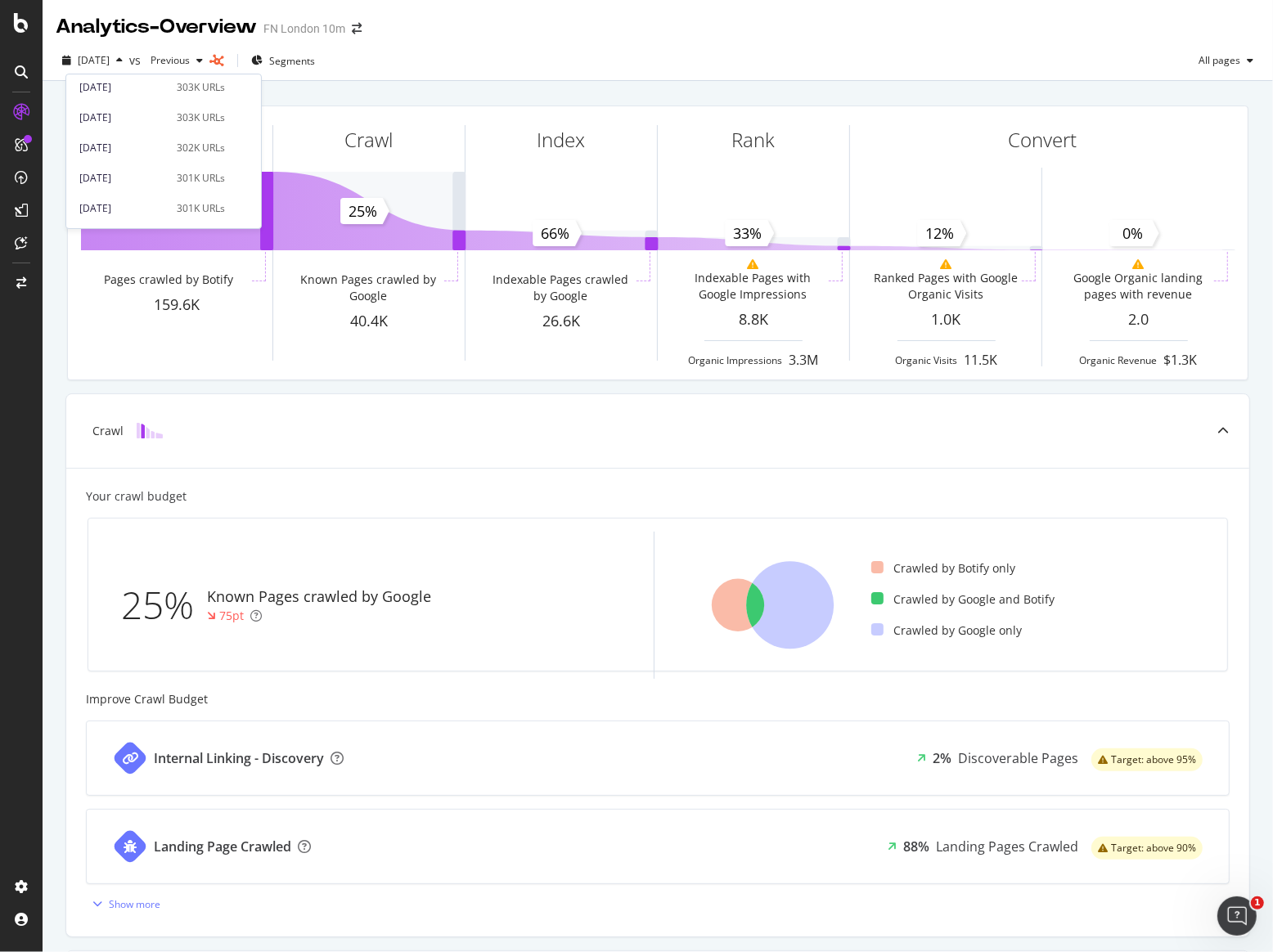
scroll to position [677, 0]
click at [769, 401] on div "Crawl" at bounding box center [658, 430] width 1183 height 74
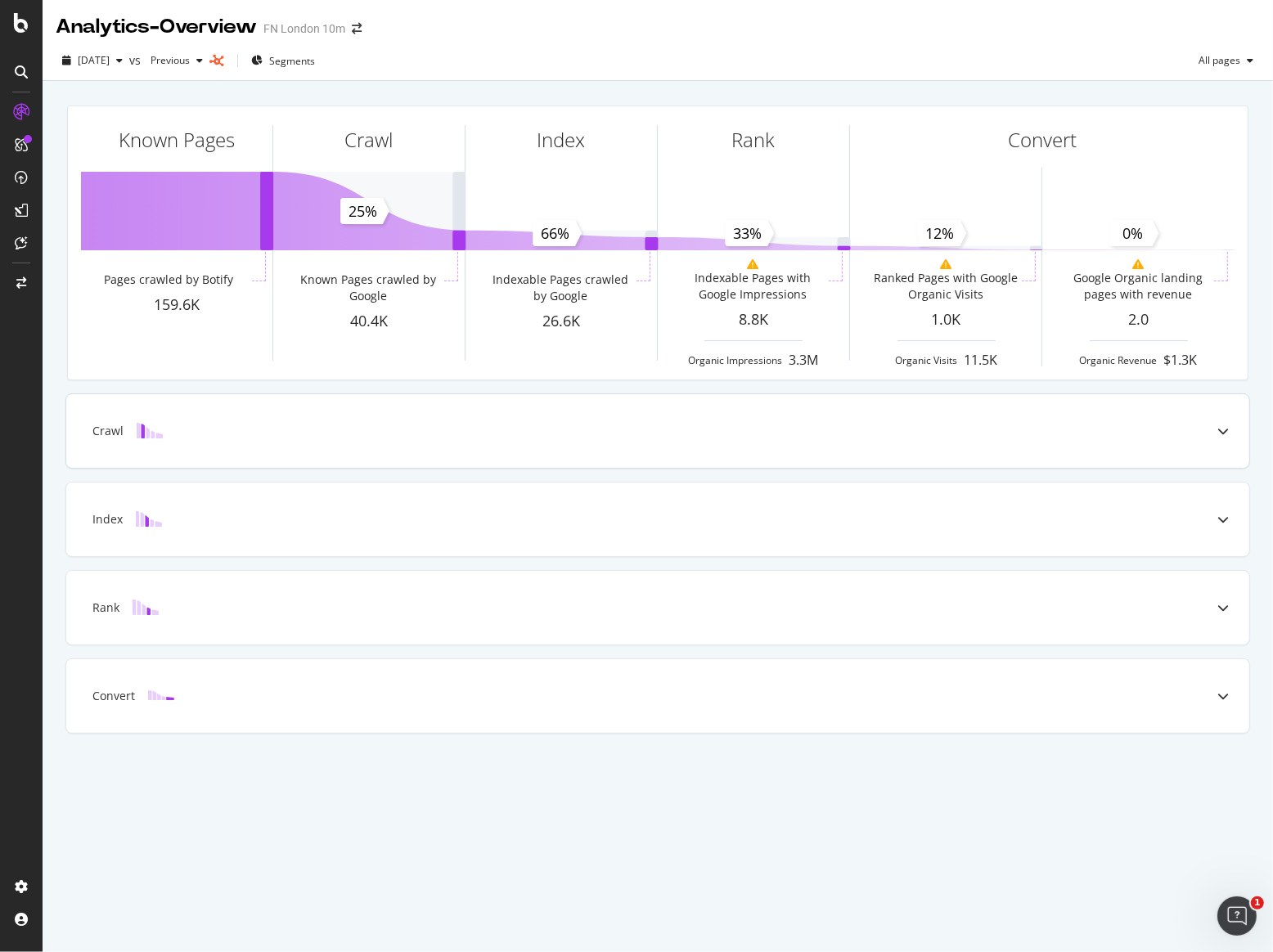
click at [769, 401] on div "Crawl" at bounding box center [658, 430] width 1183 height 74
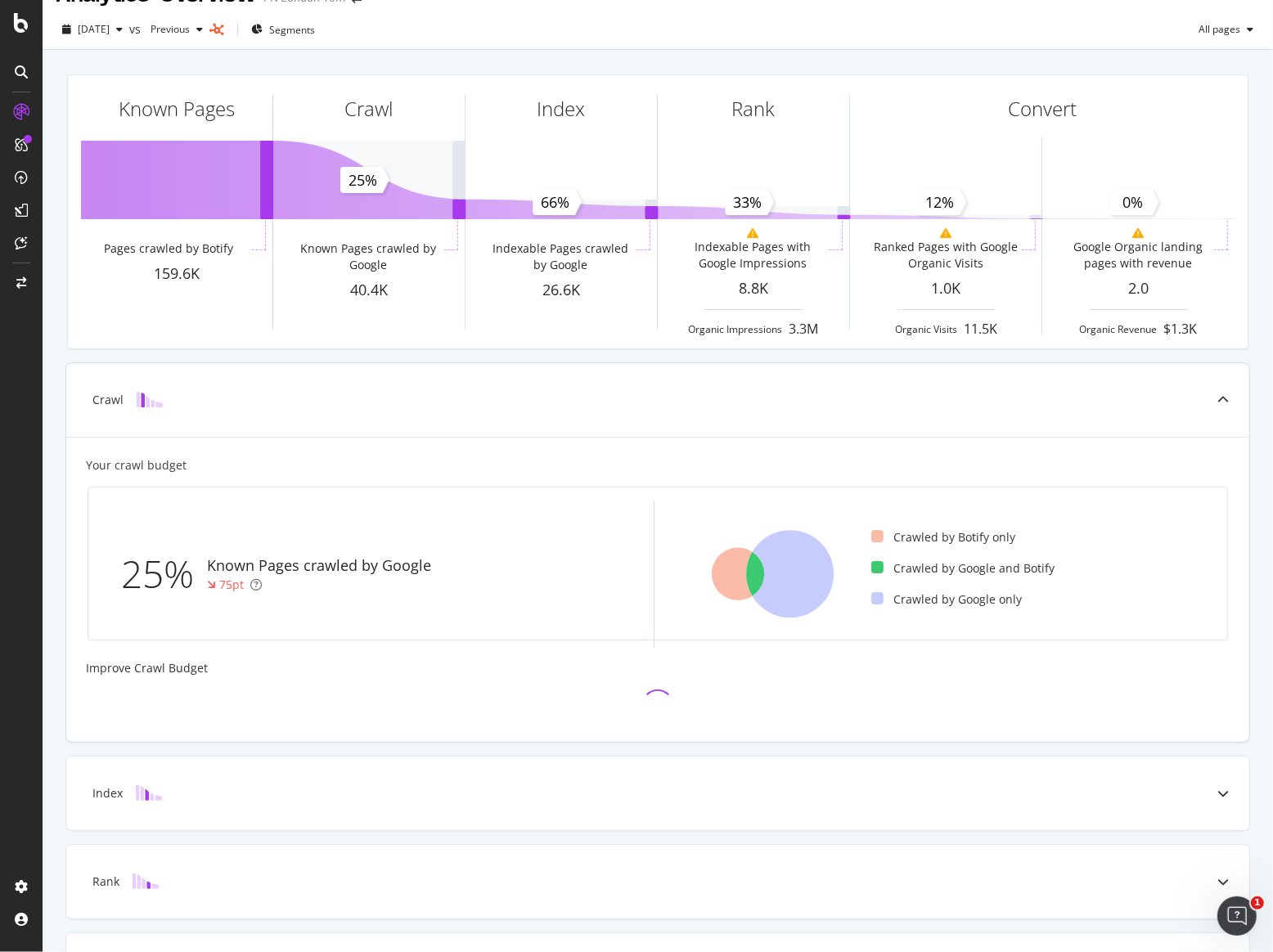
scroll to position [0, 0]
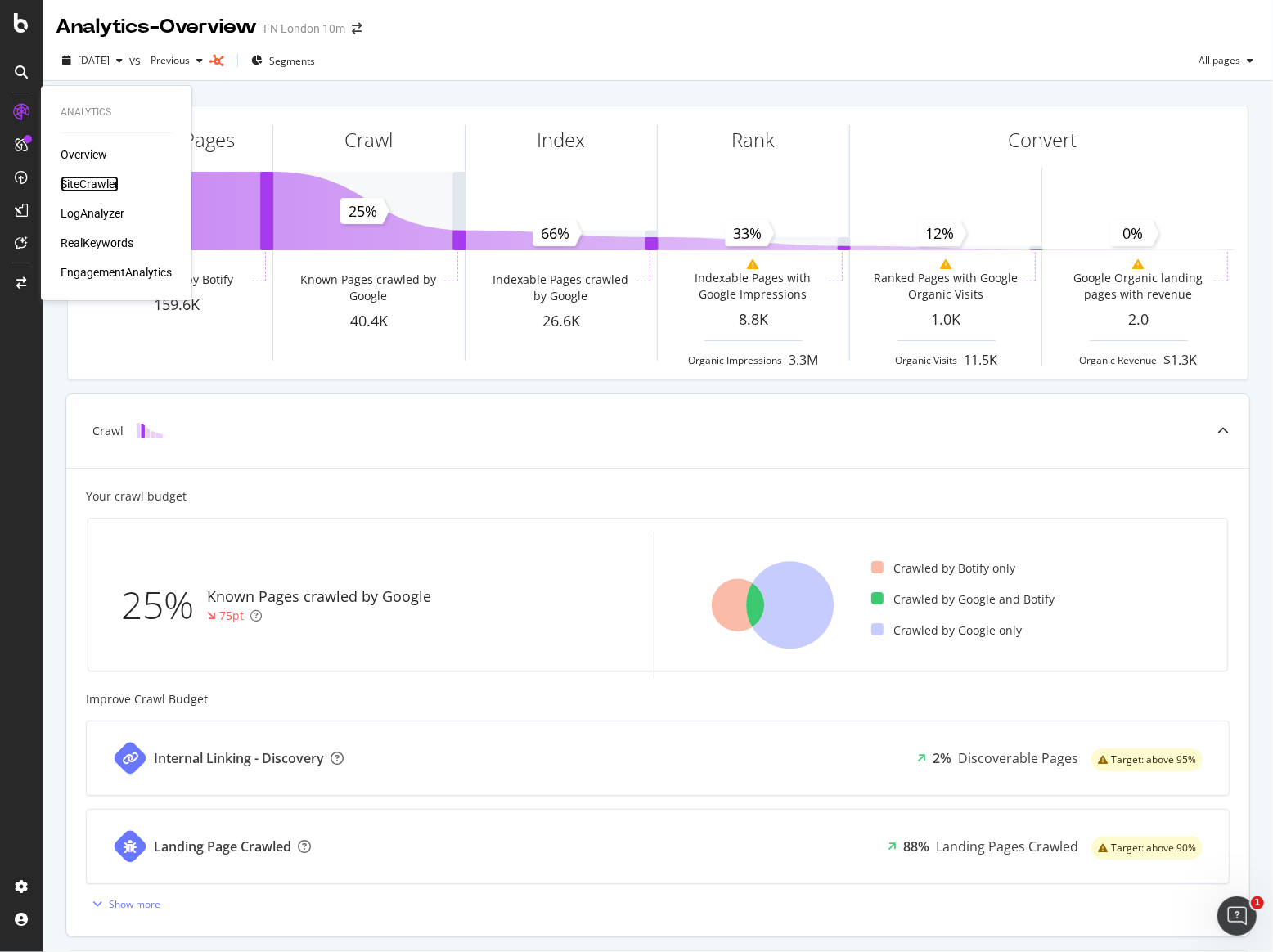
click at [82, 182] on div "SiteCrawler" at bounding box center [90, 184] width 58 height 17
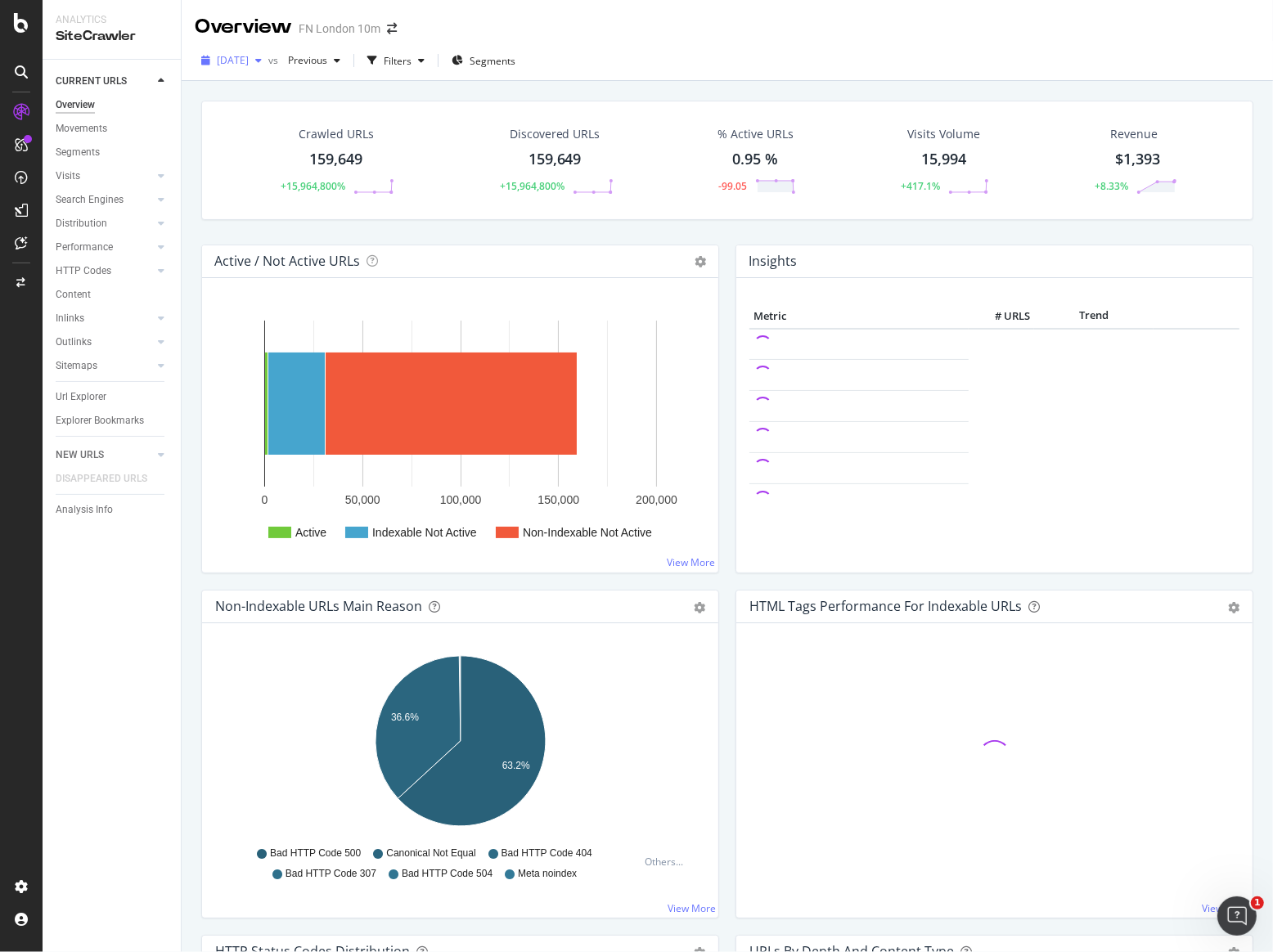
click at [249, 65] on span "2025 Sep. 4th" at bounding box center [232, 60] width 32 height 14
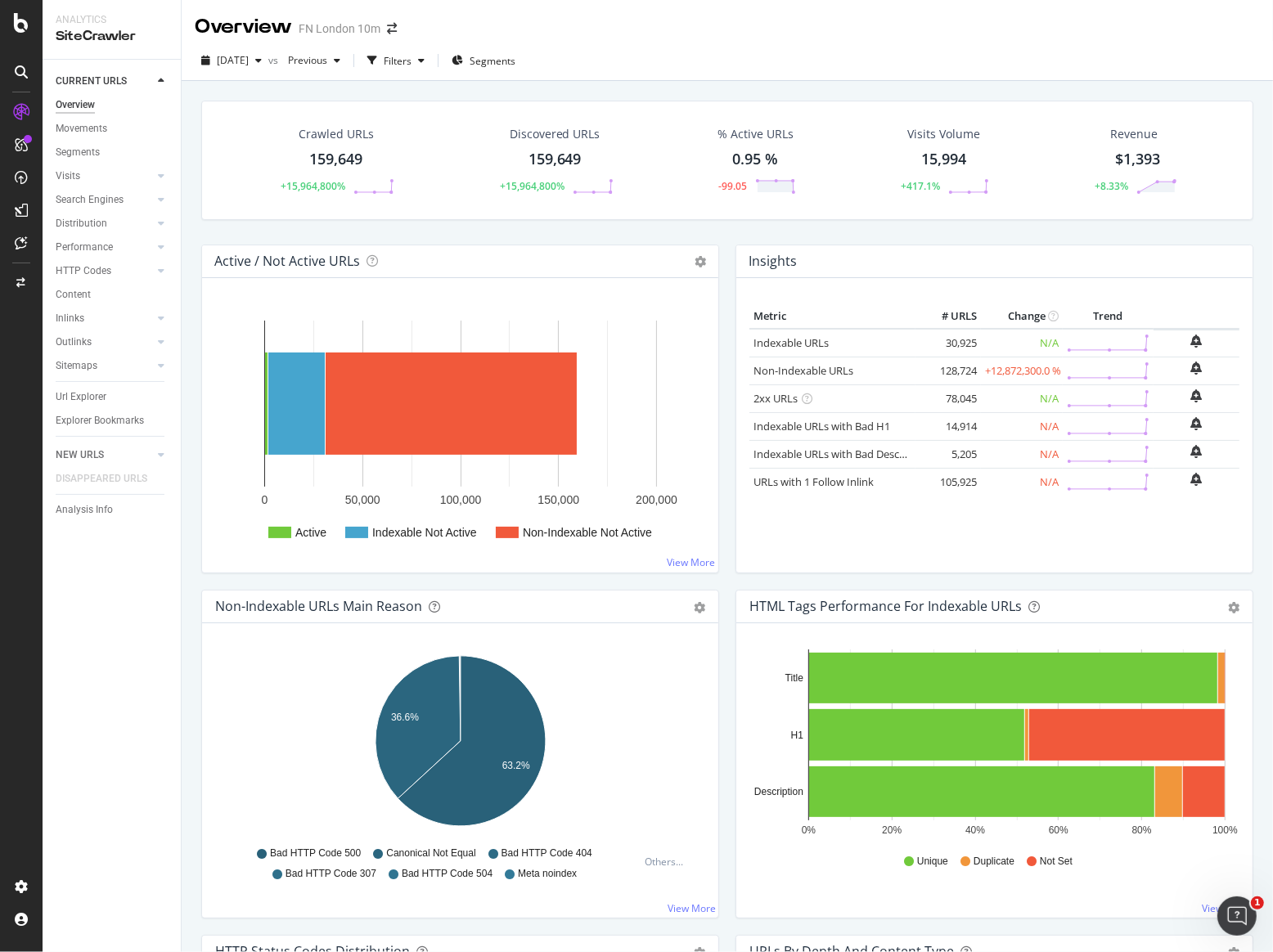
click at [773, 574] on div "Insights Metric # URLS Change Trend Indexable URLs 30,925 N/A Non-Indexable URLs" at bounding box center [994, 417] width 534 height 345
click at [249, 60] on span "2025 Sep. 4th" at bounding box center [232, 60] width 32 height 14
